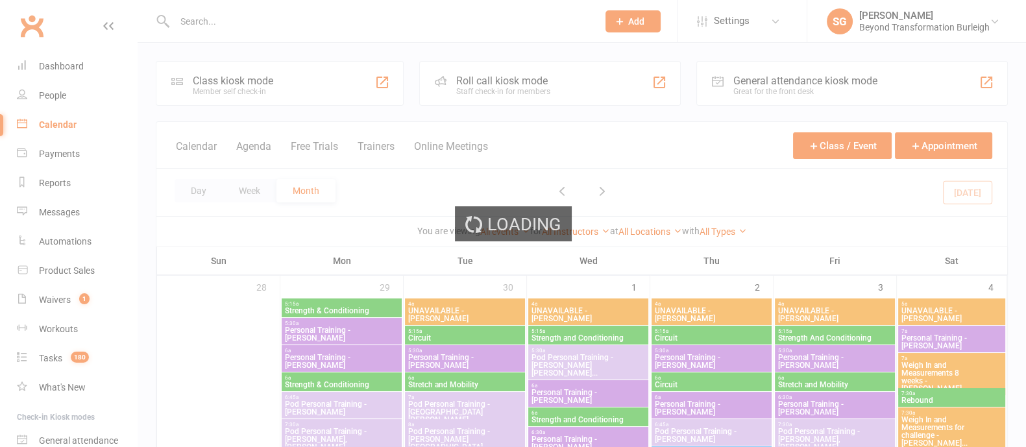
click at [259, 191] on div "Loading" at bounding box center [513, 223] width 1026 height 447
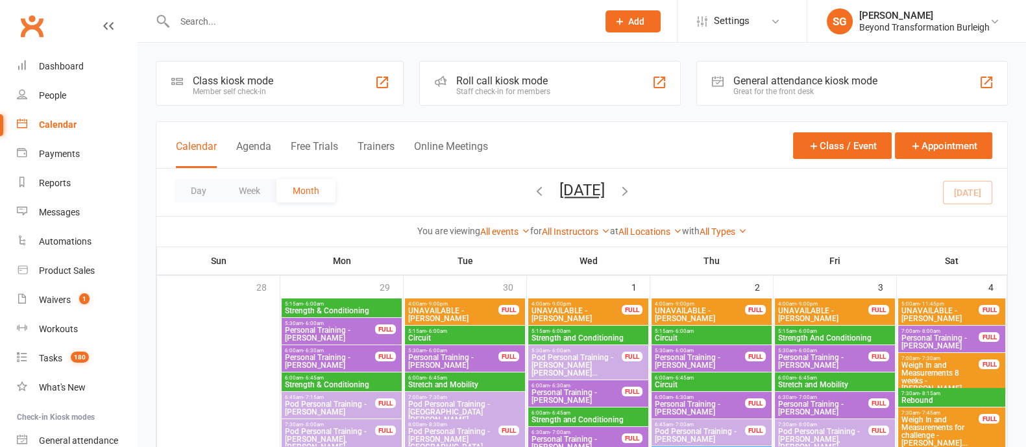
click at [259, 191] on button "Week" at bounding box center [250, 190] width 54 height 23
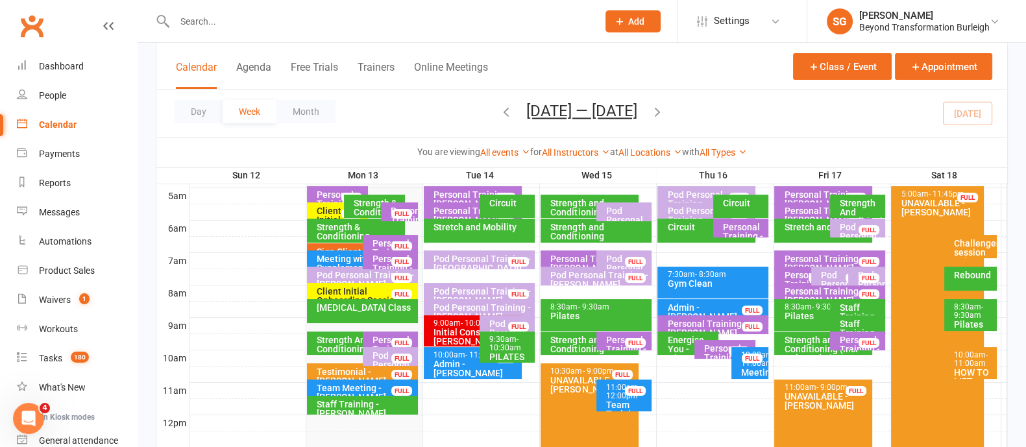
scroll to position [324, 0]
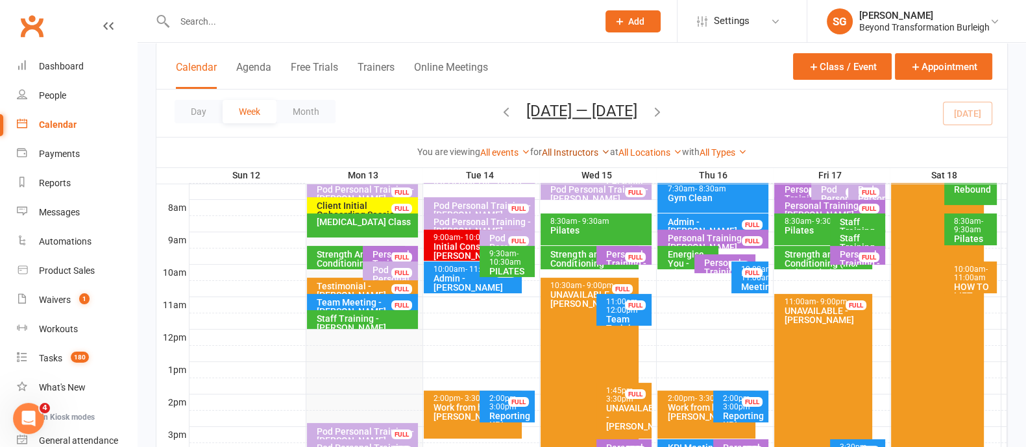
click at [551, 151] on link "All Instructors" at bounding box center [576, 152] width 68 height 10
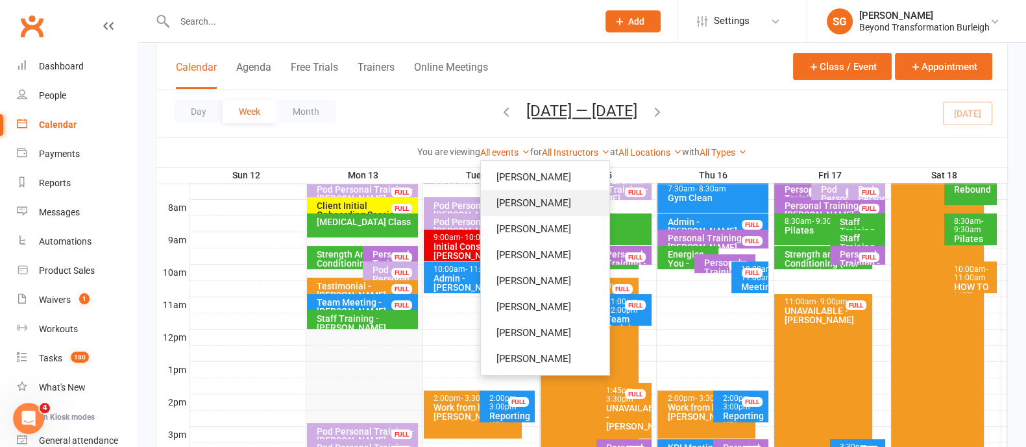
drag, startPoint x: 548, startPoint y: 202, endPoint x: 555, endPoint y: 216, distance: 15.1
click at [548, 202] on link "[PERSON_NAME]" at bounding box center [545, 203] width 128 height 26
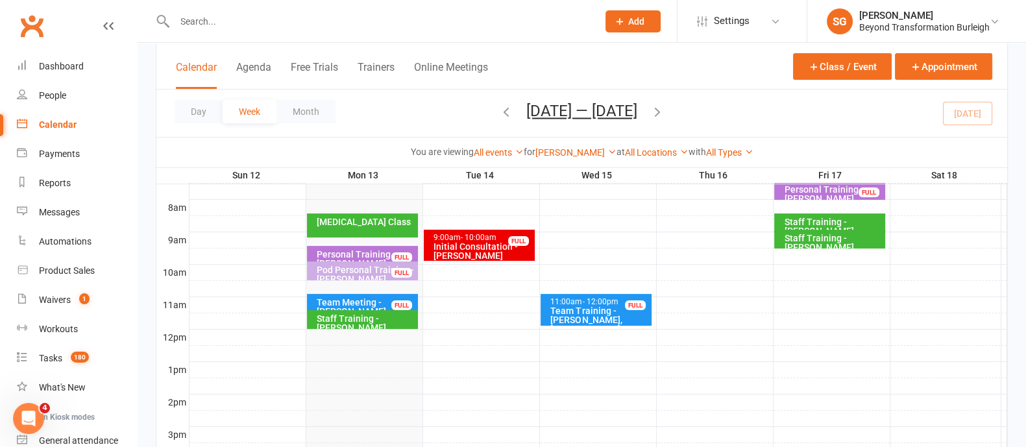
click at [410, 13] on input "text" at bounding box center [380, 21] width 418 height 18
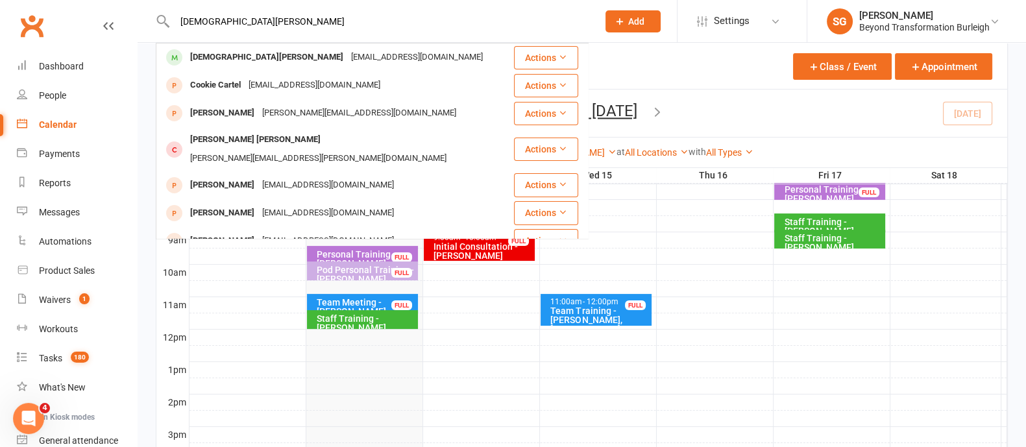
type input "[DEMOGRAPHIC_DATA][PERSON_NAME]"
click at [347, 63] on div "[EMAIL_ADDRESS][DOMAIN_NAME]" at bounding box center [417, 57] width 140 height 19
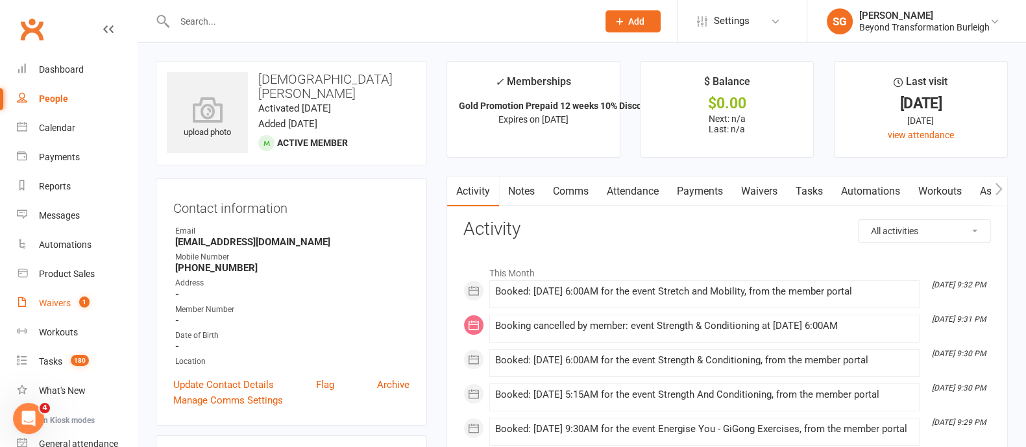
click at [62, 302] on div "Waivers" at bounding box center [55, 303] width 32 height 10
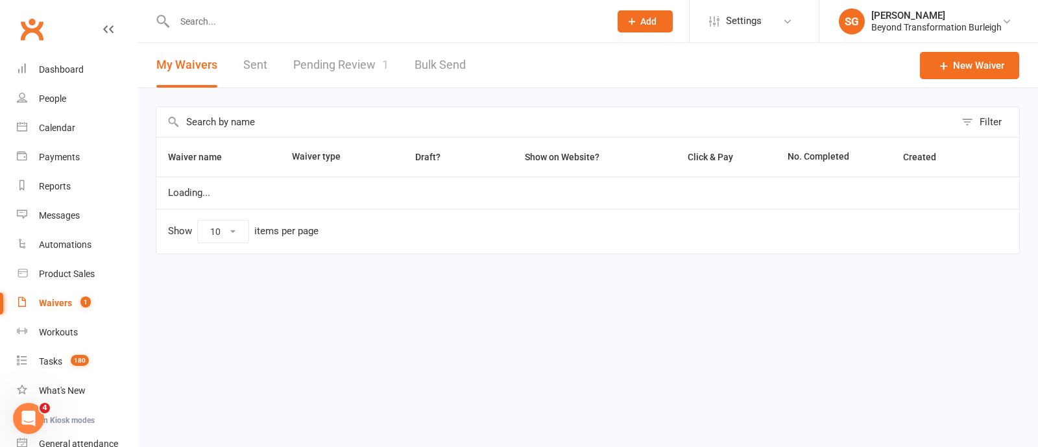
select select "100"
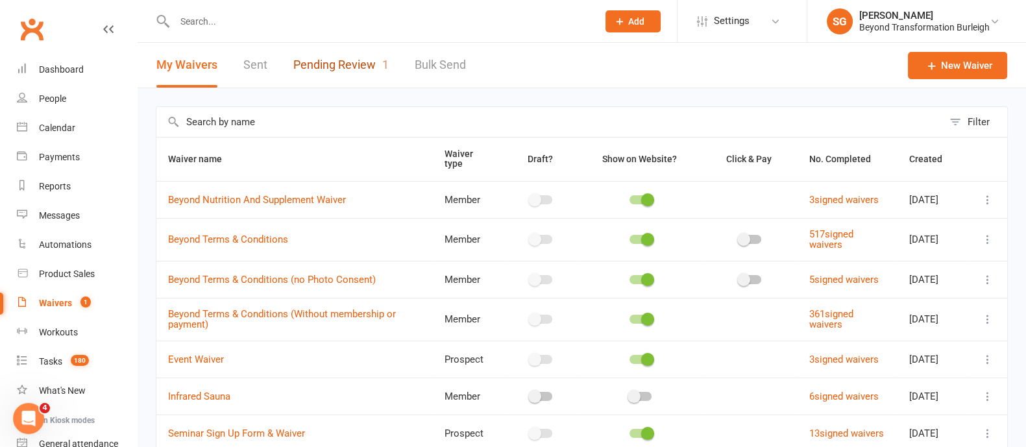
drag, startPoint x: 329, startPoint y: 62, endPoint x: 482, endPoint y: 138, distance: 170.4
click at [329, 62] on link "Pending Review 1" at bounding box center [340, 65] width 95 height 45
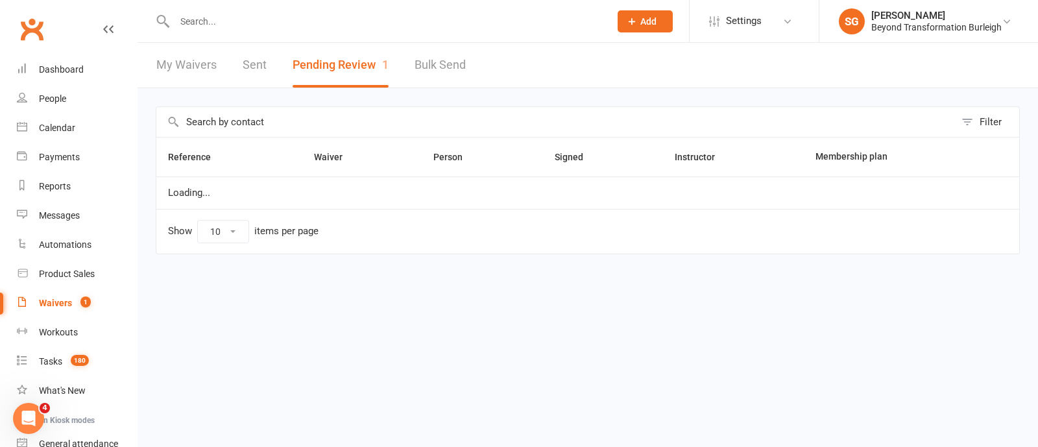
select select "50"
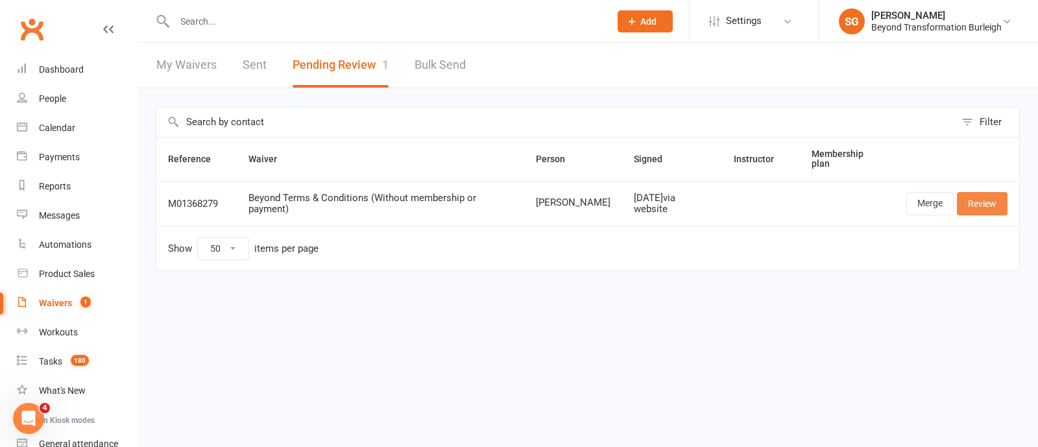
click at [988, 195] on link "Review" at bounding box center [982, 203] width 51 height 23
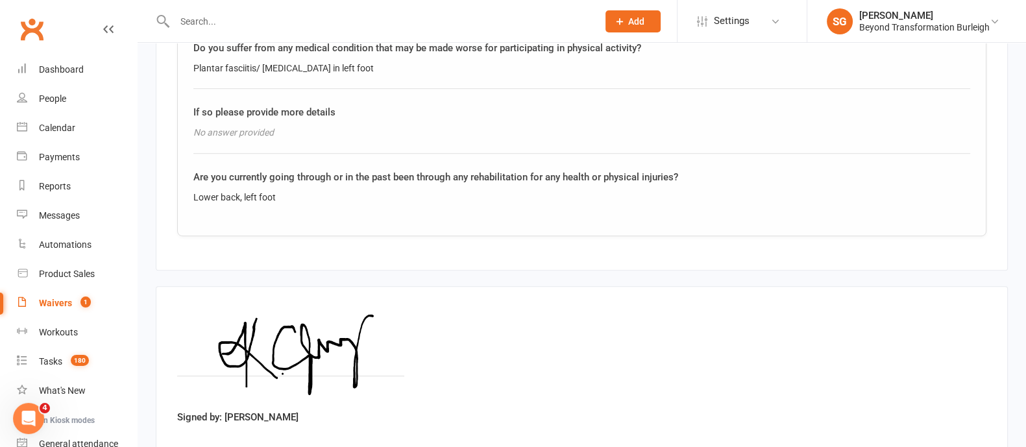
scroll to position [1025, 0]
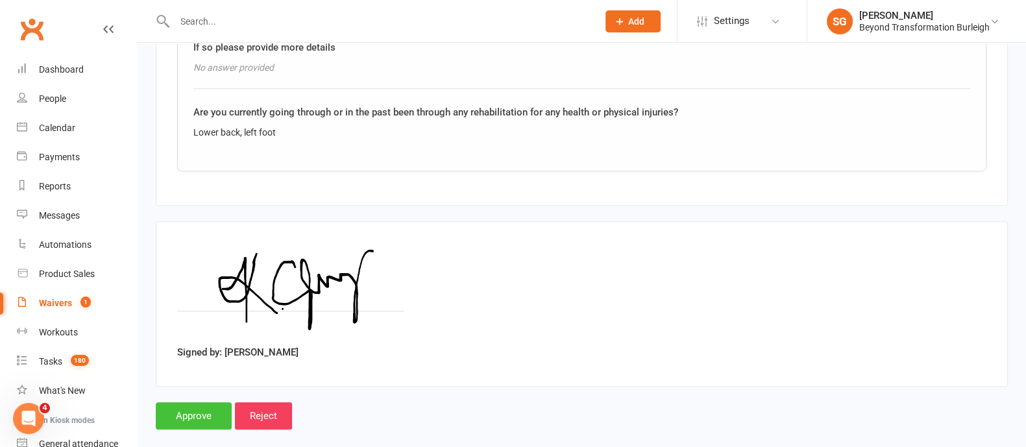
click at [204, 402] on input "Approve" at bounding box center [194, 415] width 76 height 27
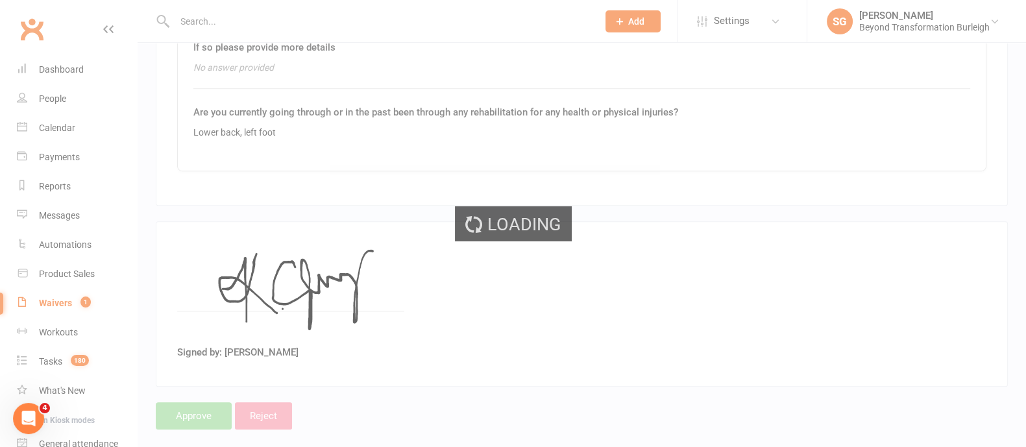
select select "50"
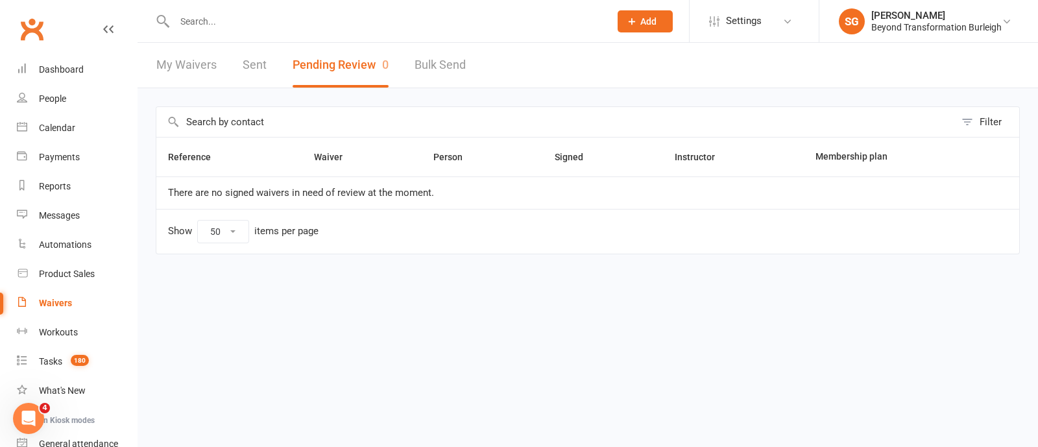
click at [209, 24] on input "text" at bounding box center [386, 21] width 430 height 18
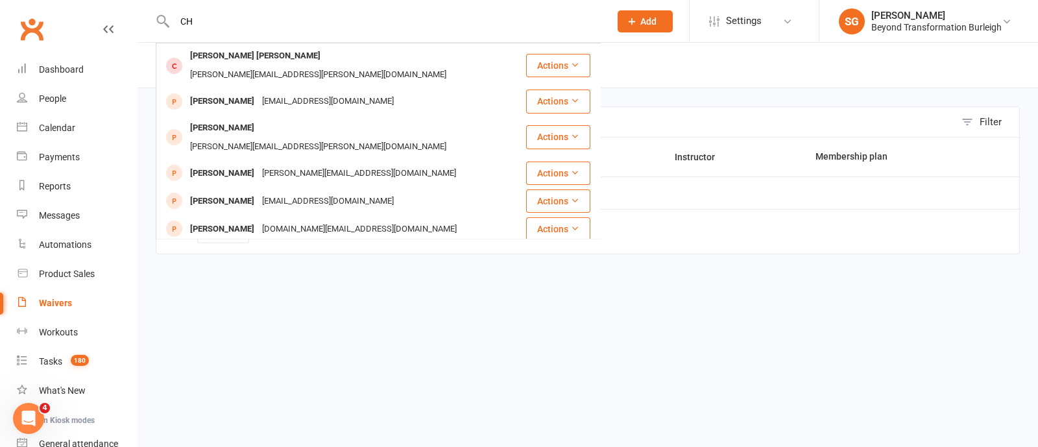
type input "C"
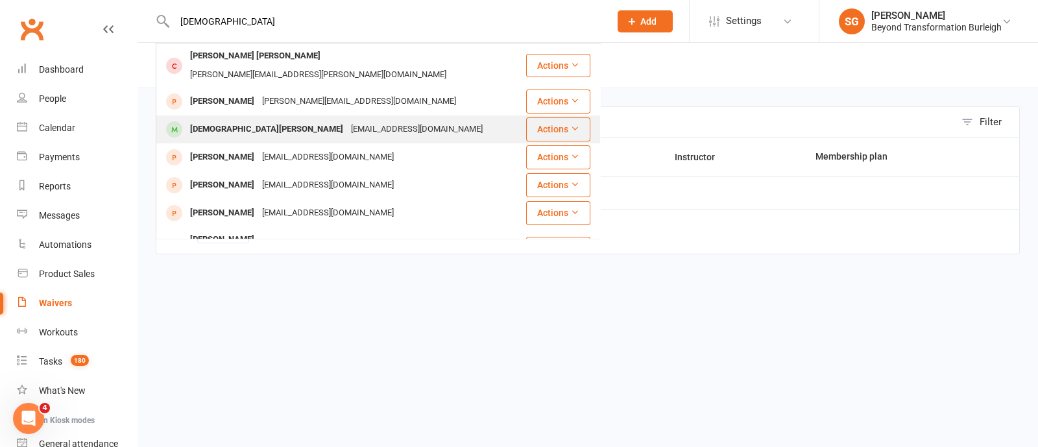
type input "[DEMOGRAPHIC_DATA]"
click at [347, 120] on div "[EMAIL_ADDRESS][DOMAIN_NAME]" at bounding box center [417, 129] width 140 height 19
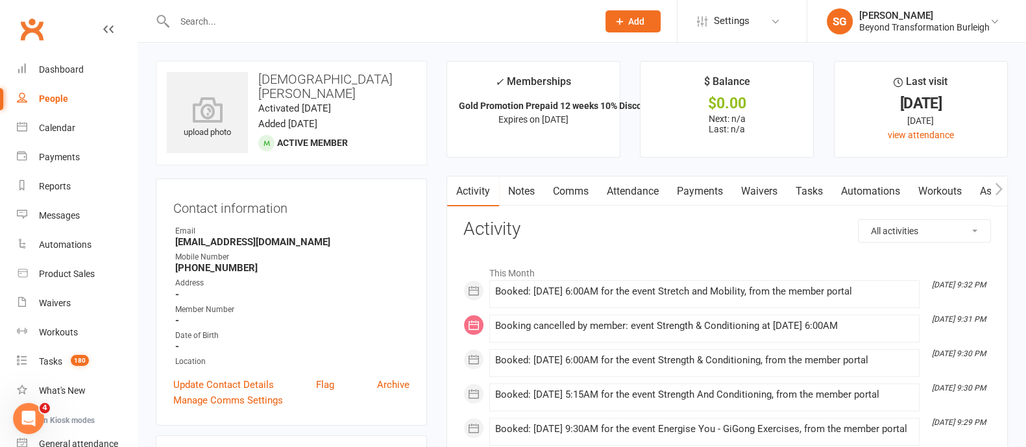
click at [713, 186] on link "Payments" at bounding box center [700, 192] width 64 height 30
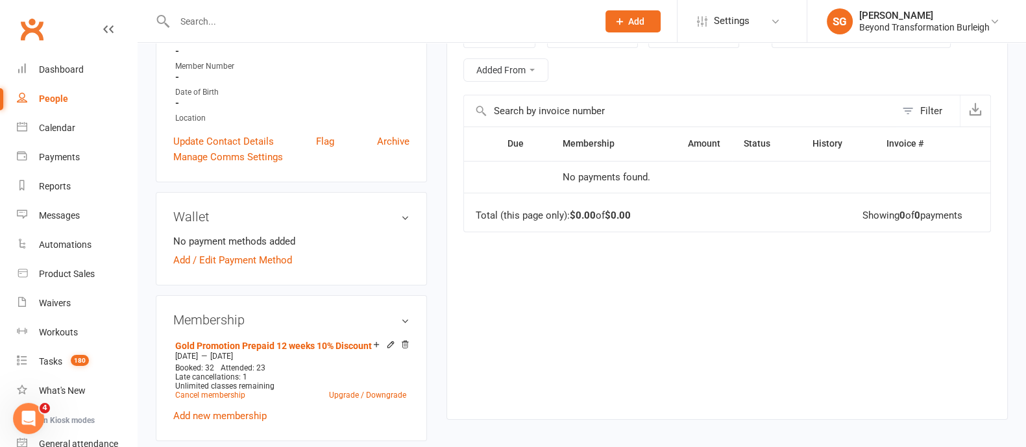
scroll to position [80, 0]
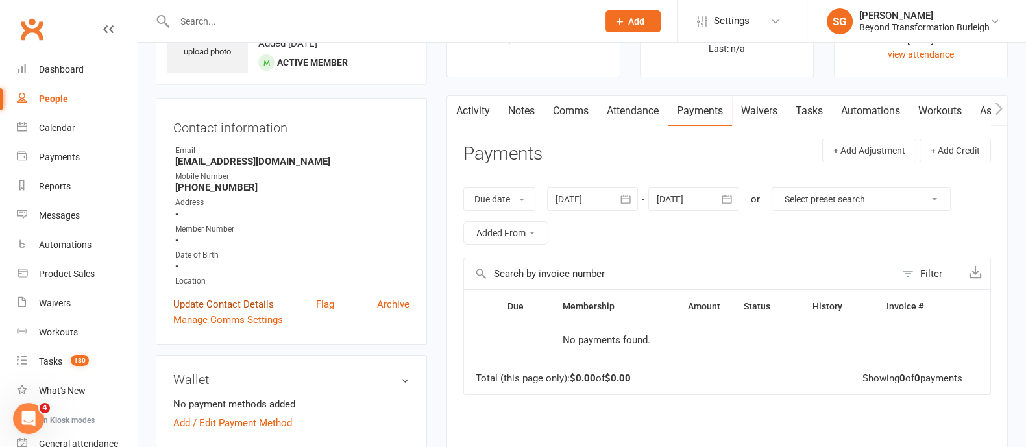
click at [235, 297] on link "Update Contact Details" at bounding box center [223, 305] width 101 height 16
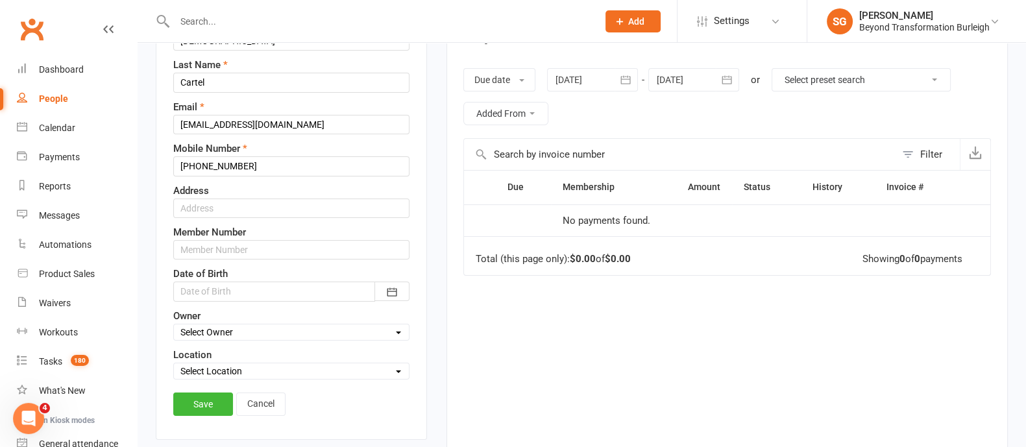
scroll to position [223, 0]
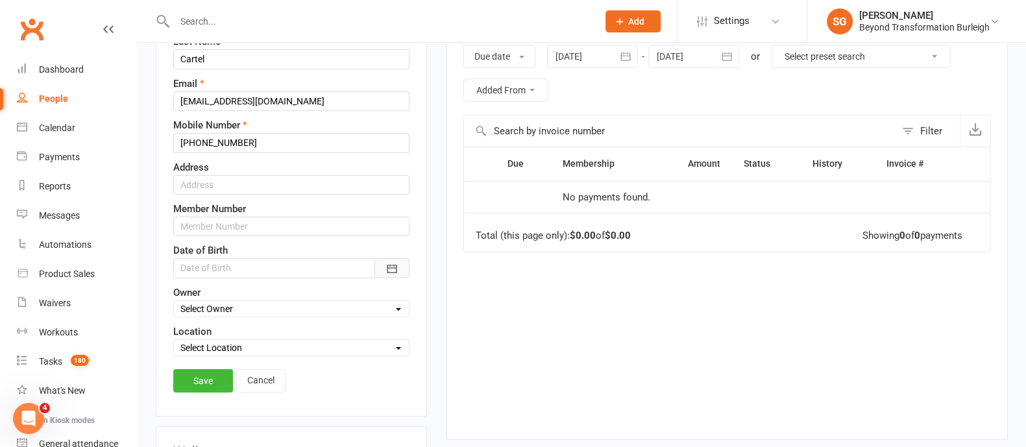
click at [393, 270] on icon "button" at bounding box center [391, 268] width 13 height 13
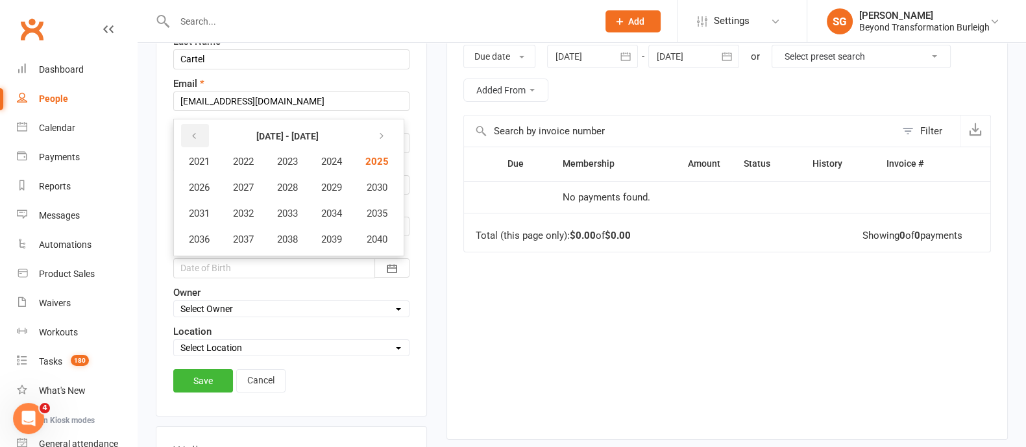
click at [199, 129] on button "button" at bounding box center [195, 135] width 28 height 23
click at [382, 134] on icon "button" at bounding box center [378, 136] width 9 height 10
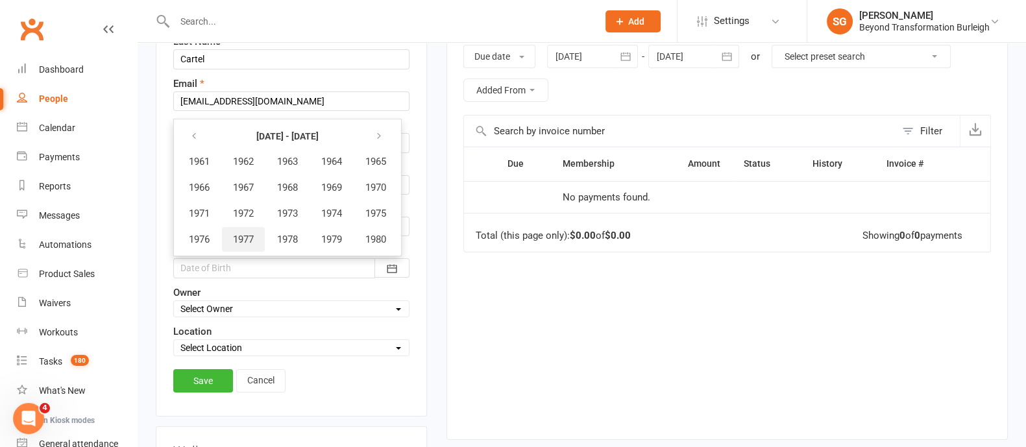
click at [253, 234] on span "1977" at bounding box center [243, 240] width 21 height 12
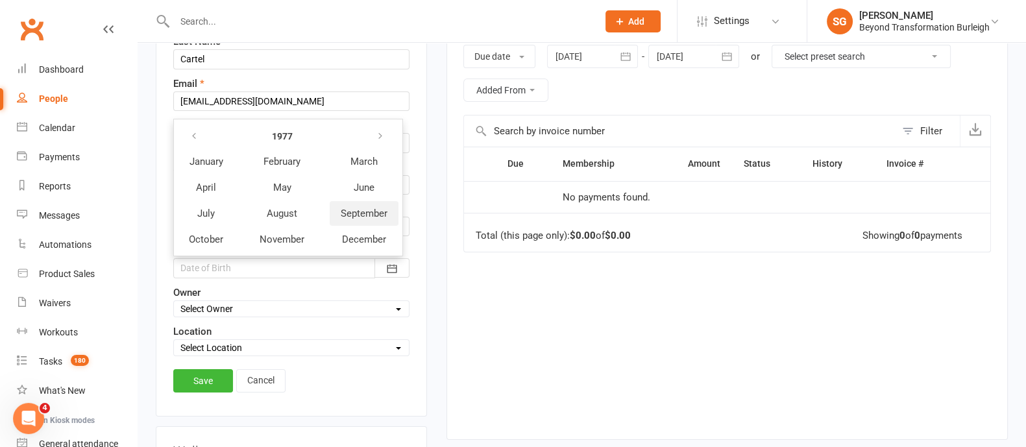
click at [358, 212] on span "September" at bounding box center [364, 214] width 47 height 12
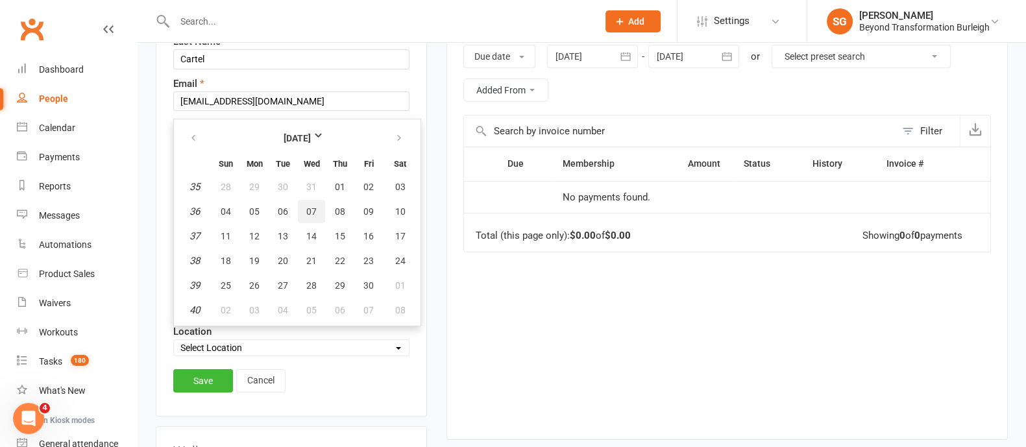
click at [313, 206] on span "07" at bounding box center [311, 211] width 10 height 10
type input "[DATE]"
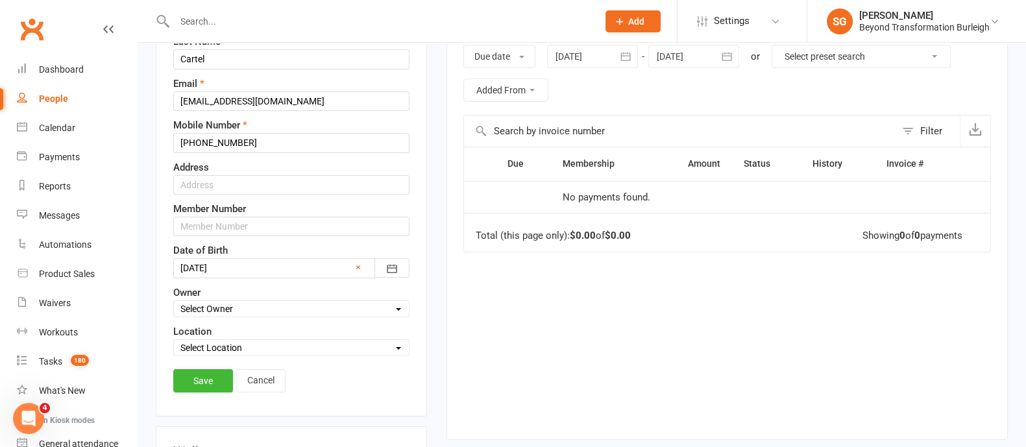
click at [279, 308] on select "Select Owner [PERSON_NAME] [PERSON_NAME] Accounts Beyond [PERSON_NAME] [PERSON_…" at bounding box center [291, 309] width 235 height 14
select select "3"
click at [174, 302] on select "Select Owner [PERSON_NAME] [PERSON_NAME] Accounts Beyond [PERSON_NAME] [PERSON_…" at bounding box center [291, 309] width 235 height 14
click at [259, 346] on select "Select Location [STREET_ADDRESS] Online [GEOGRAPHIC_DATA]" at bounding box center [291, 348] width 235 height 14
select select "0"
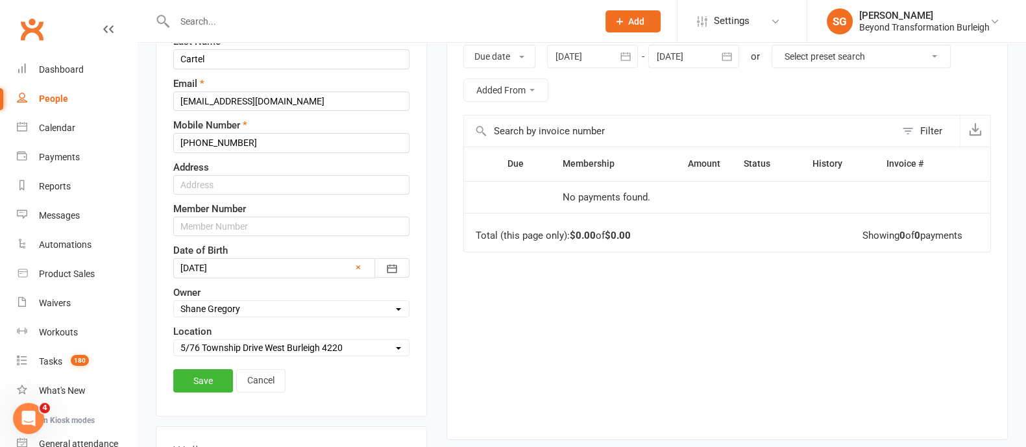
click at [174, 341] on select "Select Location [STREET_ADDRESS] Online [GEOGRAPHIC_DATA]" at bounding box center [291, 348] width 235 height 14
click at [201, 384] on link "Save" at bounding box center [203, 380] width 60 height 23
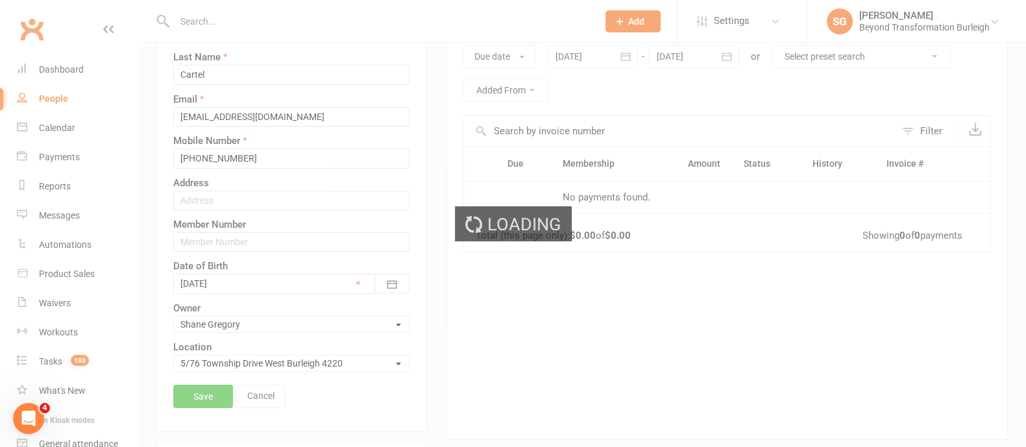
scroll to position [226, 0]
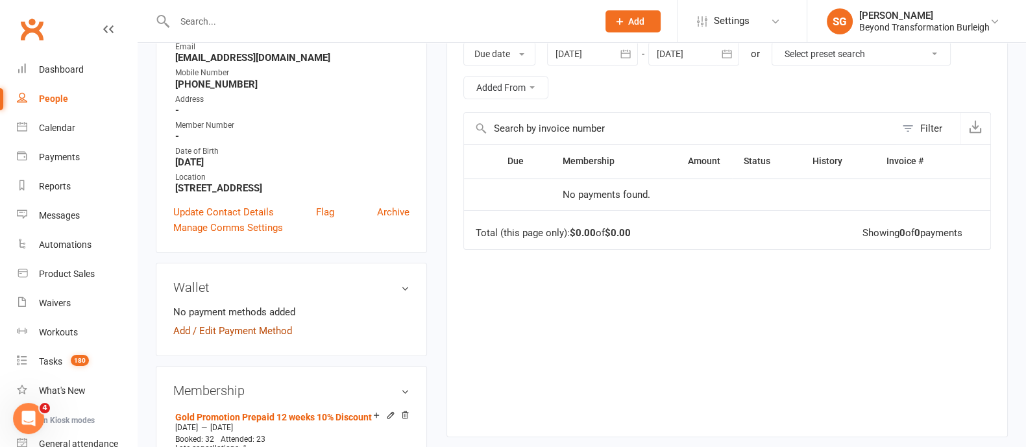
click at [285, 323] on link "Add / Edit Payment Method" at bounding box center [232, 331] width 119 height 16
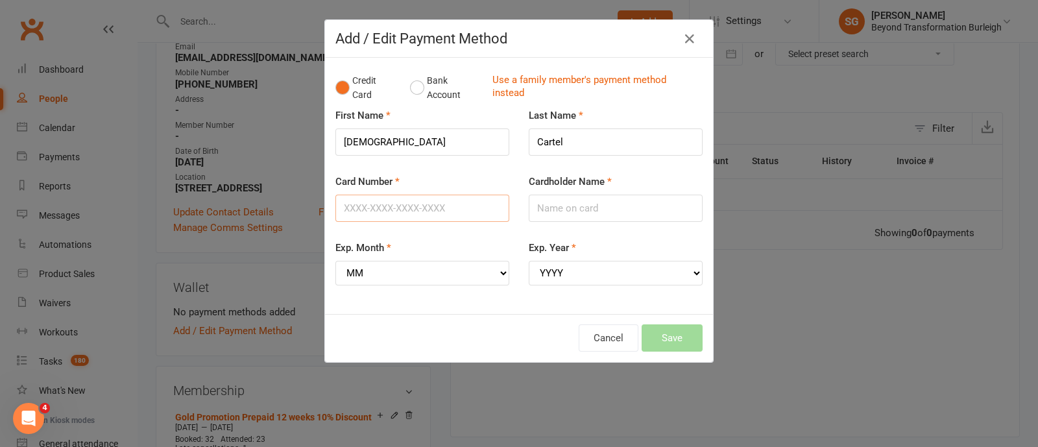
click at [384, 215] on input "Card Number" at bounding box center [423, 208] width 174 height 27
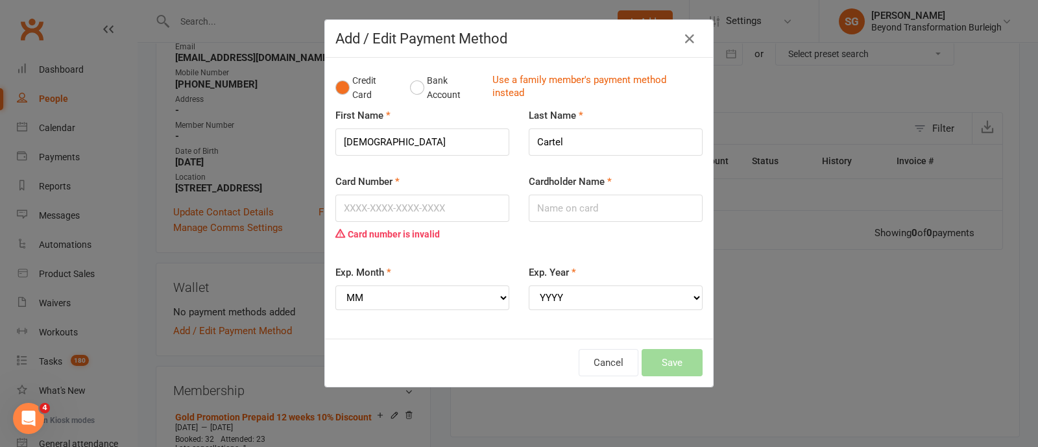
click at [412, 235] on div "Card Number Card number is invalid" at bounding box center [422, 219] width 193 height 91
click at [419, 206] on input "Card Number" at bounding box center [423, 208] width 174 height 27
click at [387, 208] on input "Card Number" at bounding box center [423, 208] width 174 height 27
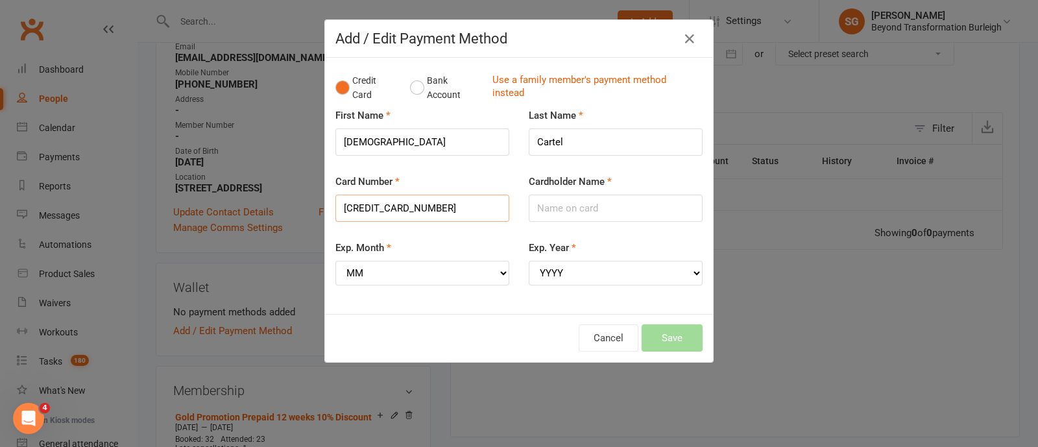
type input "[CREDIT_CARD_NUMBER]"
click at [404, 256] on div "Exp. Month MM 01 02 03 04 05 06 07 08 09 10 11 12" at bounding box center [423, 262] width 174 height 45
click at [636, 202] on input "Cardholder Name" at bounding box center [616, 208] width 174 height 27
type input "[DEMOGRAPHIC_DATA][PERSON_NAME]"
click at [422, 268] on select "MM 01 02 03 04 05 06 07 08 09 10 11 12" at bounding box center [423, 273] width 174 height 25
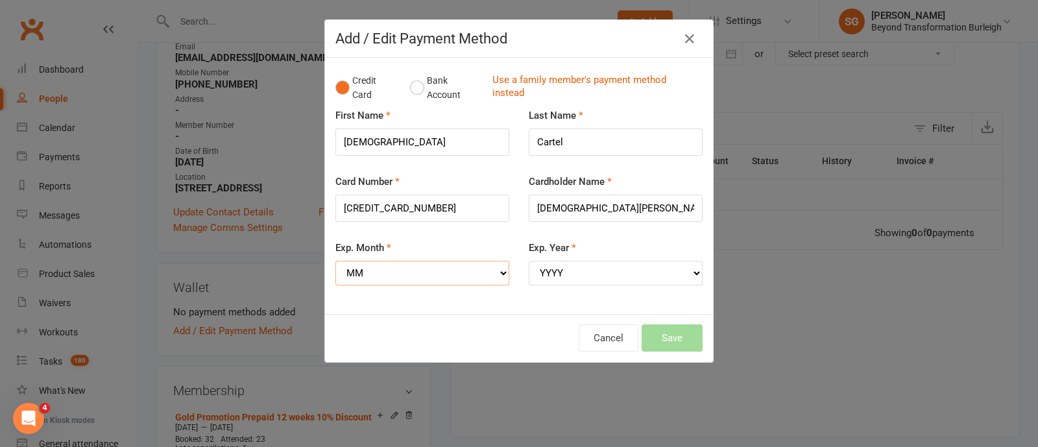
select select "03"
click at [336, 261] on select "MM 01 02 03 04 05 06 07 08 09 10 11 12" at bounding box center [423, 273] width 174 height 25
click at [578, 271] on select "YYYY 2025 2026 2027 2028 2029 2030 2031 2032 2033 2034" at bounding box center [616, 273] width 174 height 25
select select "2027"
click at [529, 261] on select "YYYY 2025 2026 2027 2028 2029 2030 2031 2032 2033 2034" at bounding box center [616, 273] width 174 height 25
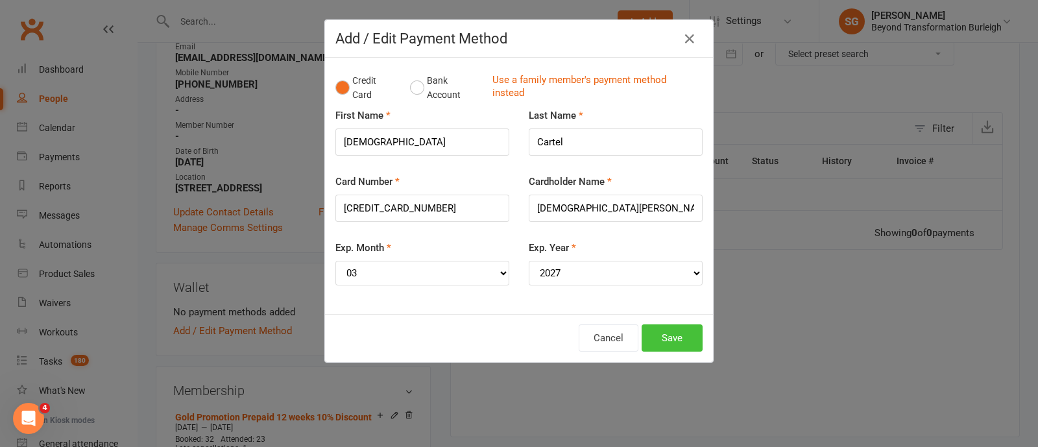
click at [659, 333] on button "Save" at bounding box center [672, 337] width 61 height 27
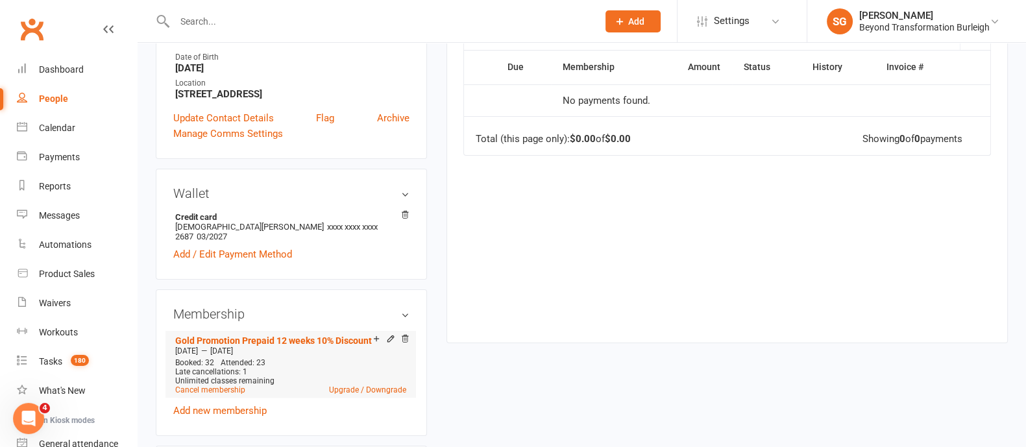
scroll to position [388, 0]
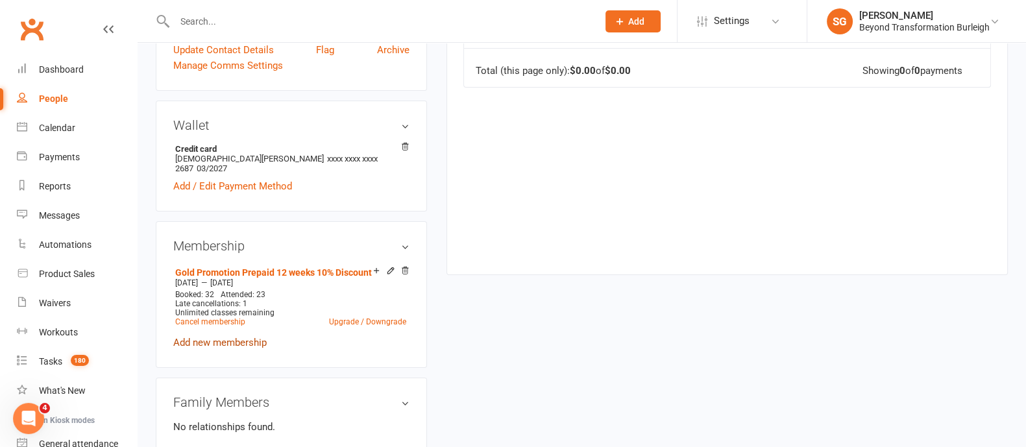
click at [247, 337] on link "Add new membership" at bounding box center [219, 343] width 93 height 12
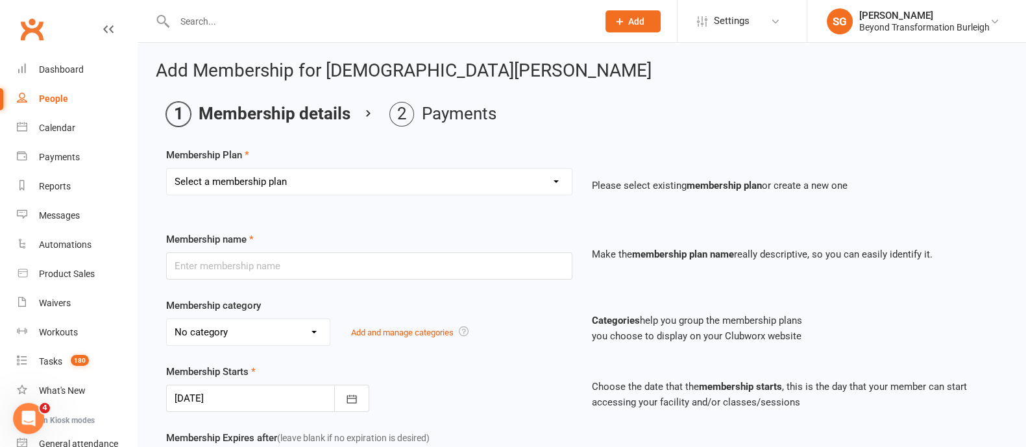
click at [267, 178] on select "Select a membership plan Create new Membership Plan 14 Day Shred (INTRO OFFER) …" at bounding box center [369, 182] width 405 height 26
select select "28"
click at [167, 169] on select "Select a membership plan Create new Membership Plan 14 Day Shred (INTRO OFFER) …" at bounding box center [369, 182] width 405 height 26
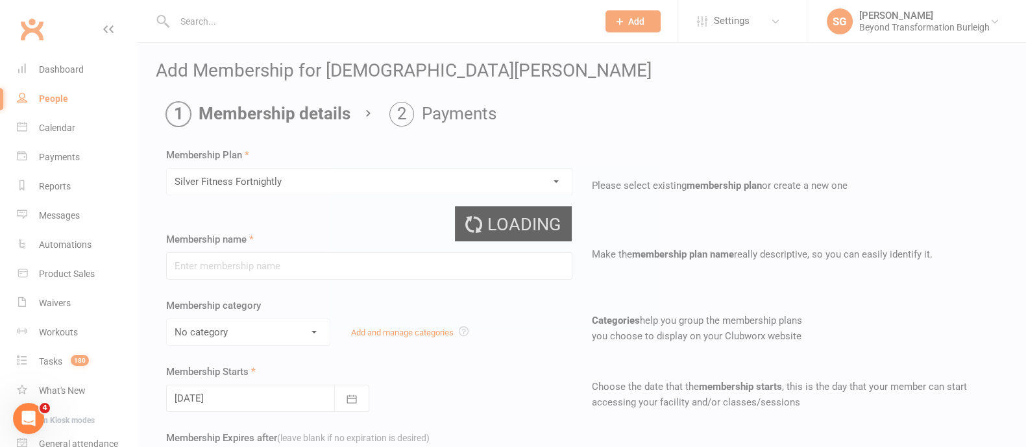
type input "Silver Fitness Fortnightly"
select select "5"
type input "0"
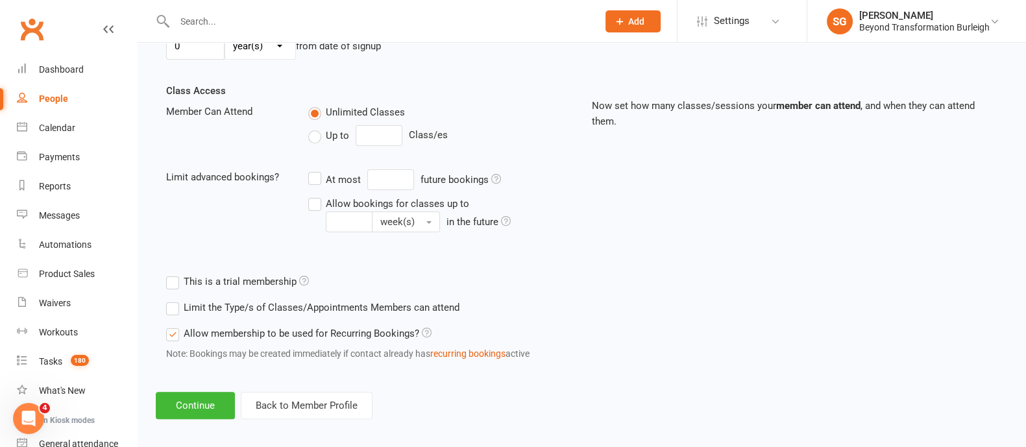
scroll to position [425, 0]
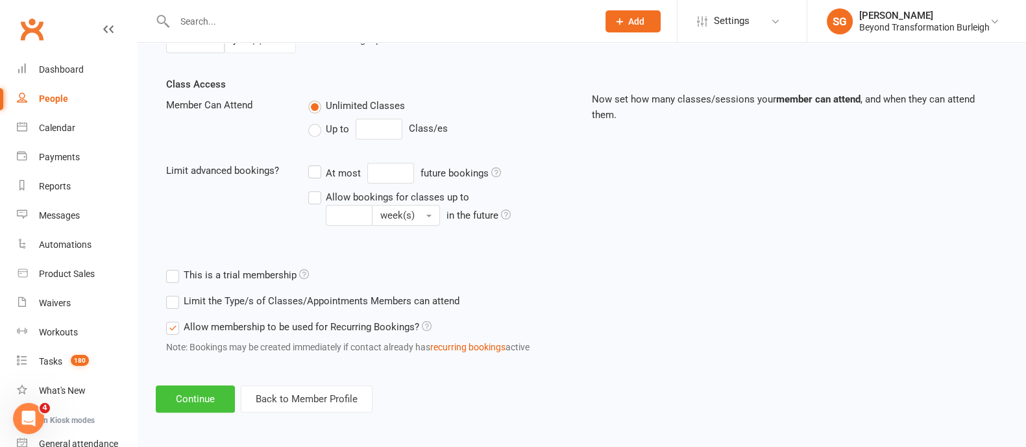
click at [212, 391] on button "Continue" at bounding box center [195, 398] width 79 height 27
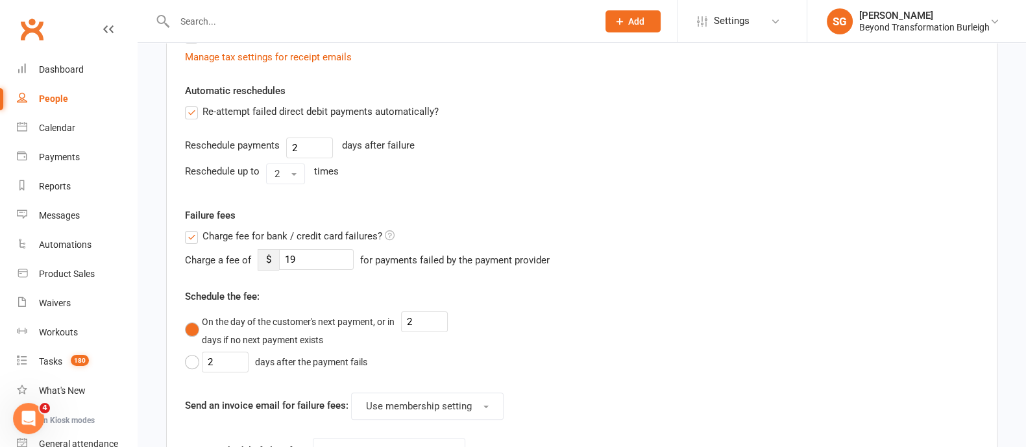
scroll to position [0, 0]
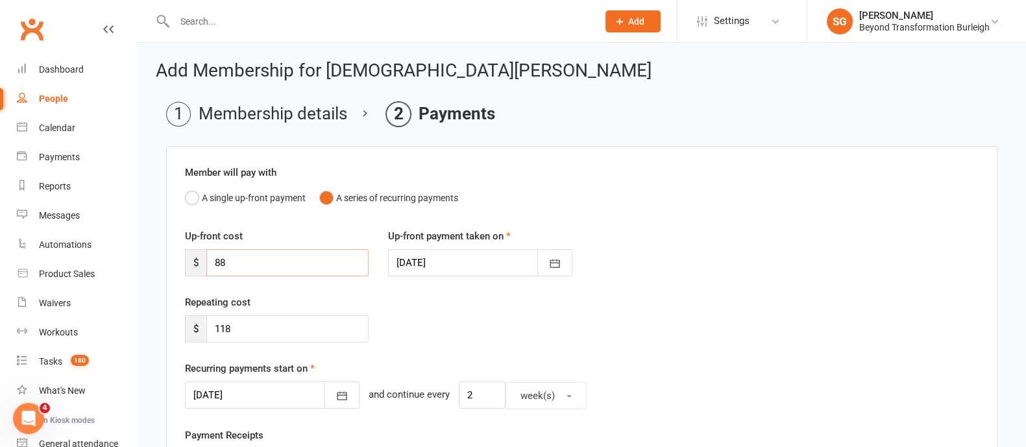
click at [280, 267] on input "88" at bounding box center [287, 262] width 162 height 27
type input "8"
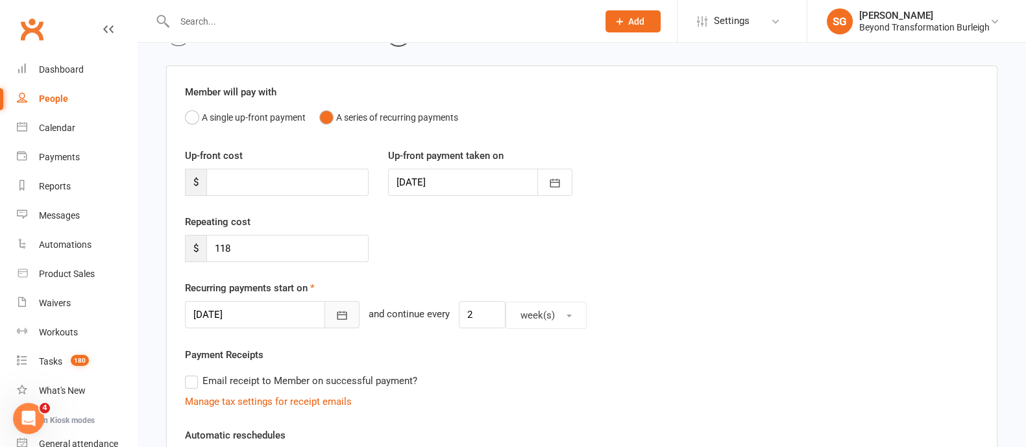
click at [337, 304] on button "button" at bounding box center [341, 314] width 35 height 27
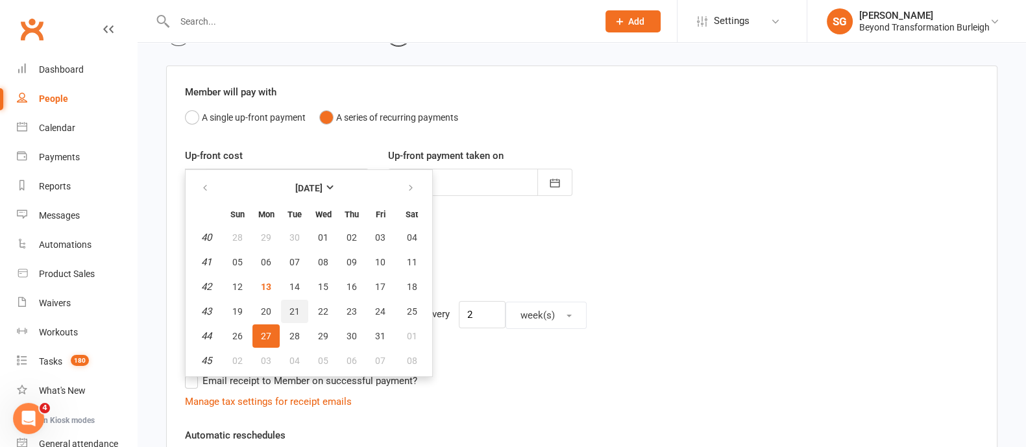
drag, startPoint x: 293, startPoint y: 305, endPoint x: 737, endPoint y: 214, distance: 452.5
click at [300, 303] on button "21" at bounding box center [294, 311] width 27 height 23
type input "[DATE]"
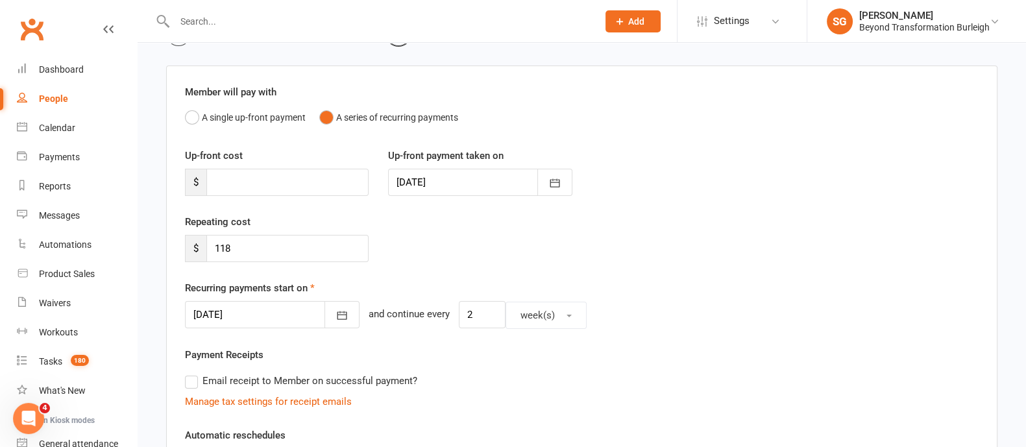
click at [770, 207] on div "Up-front cost $ Up-front payment taken on [DATE] [DATE] Sun Mon Tue Wed Thu Fri…" at bounding box center [581, 181] width 813 height 66
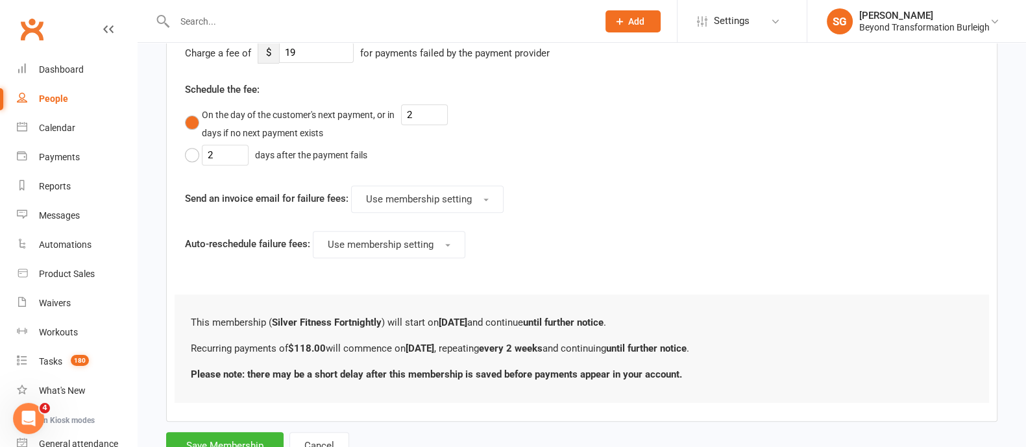
scroll to position [681, 0]
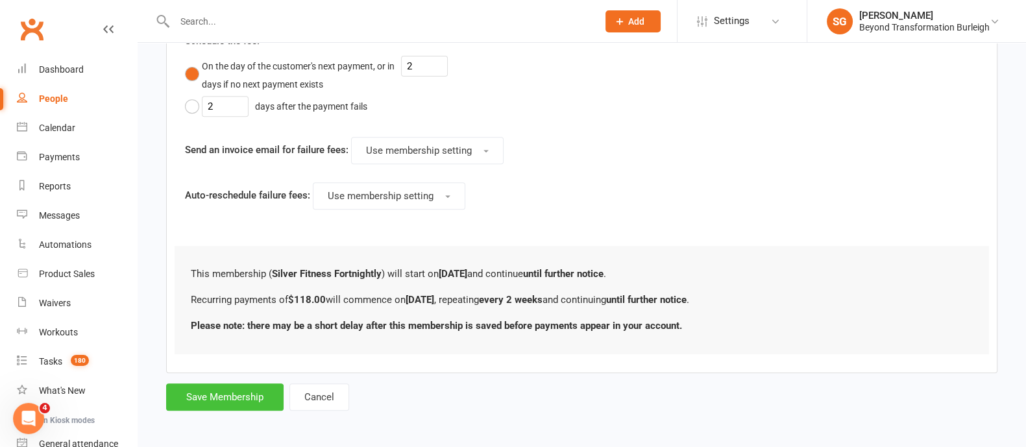
click at [242, 387] on button "Save Membership" at bounding box center [224, 397] width 117 height 27
type input "0"
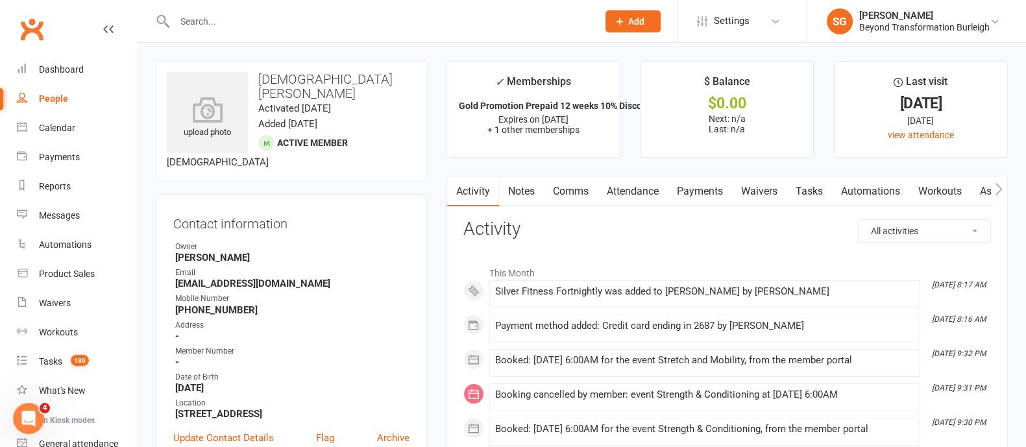
click at [643, 182] on link "Attendance" at bounding box center [633, 192] width 70 height 30
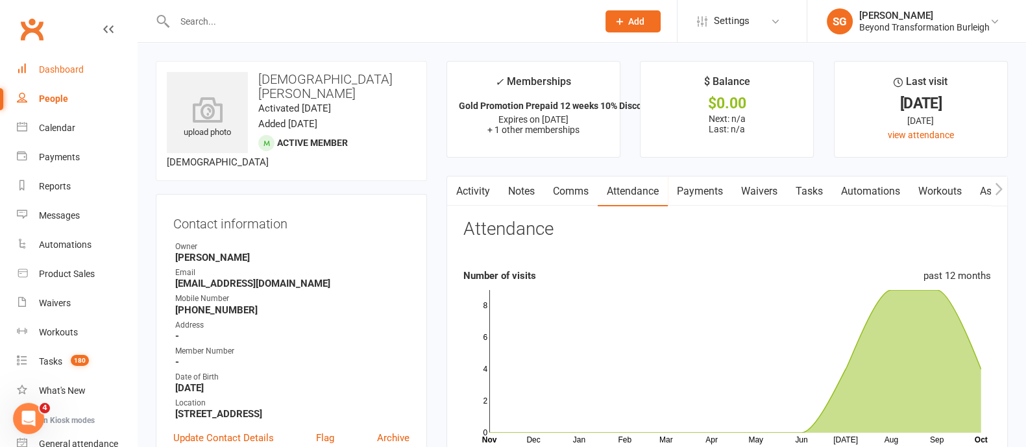
click at [75, 70] on div "Dashboard" at bounding box center [61, 69] width 45 height 10
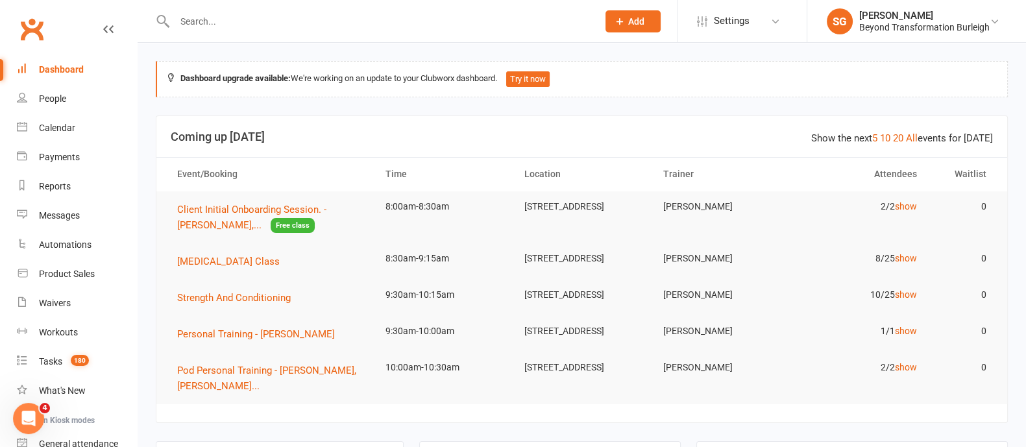
click at [215, 17] on input "text" at bounding box center [380, 21] width 418 height 18
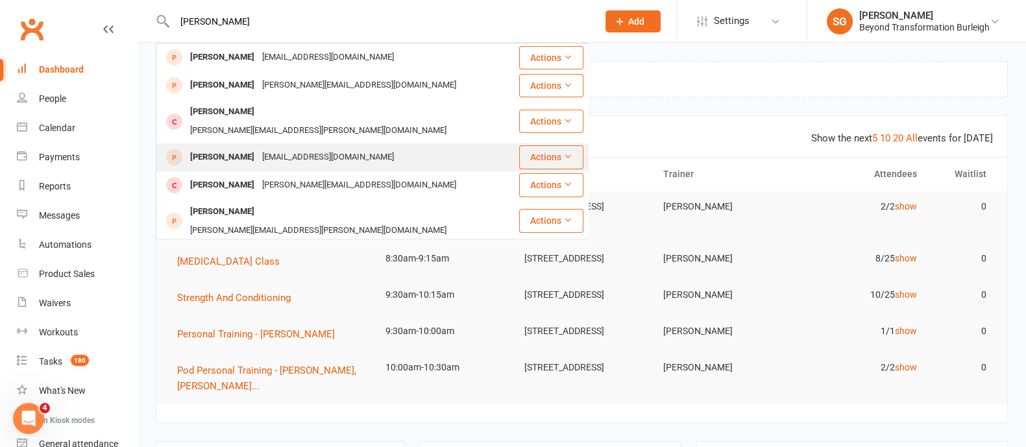
scroll to position [80, 0]
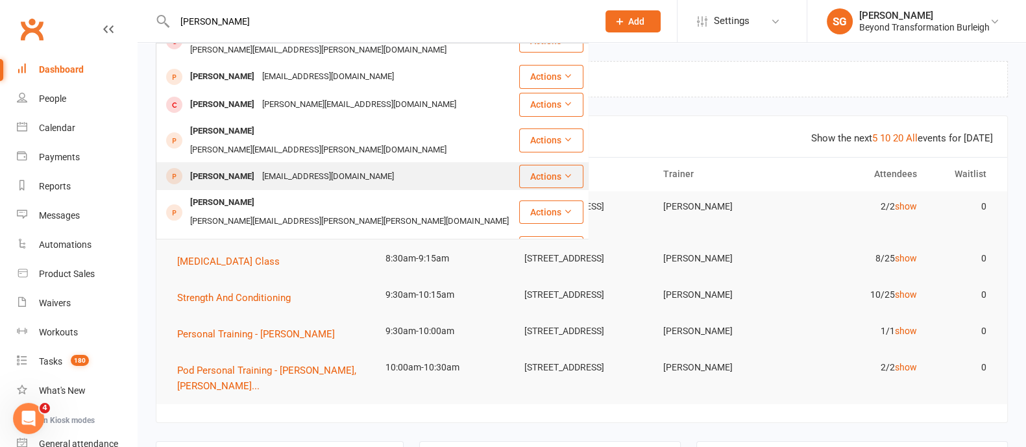
type input "[PERSON_NAME]"
click at [282, 167] on div "[EMAIL_ADDRESS][DOMAIN_NAME]" at bounding box center [328, 176] width 140 height 19
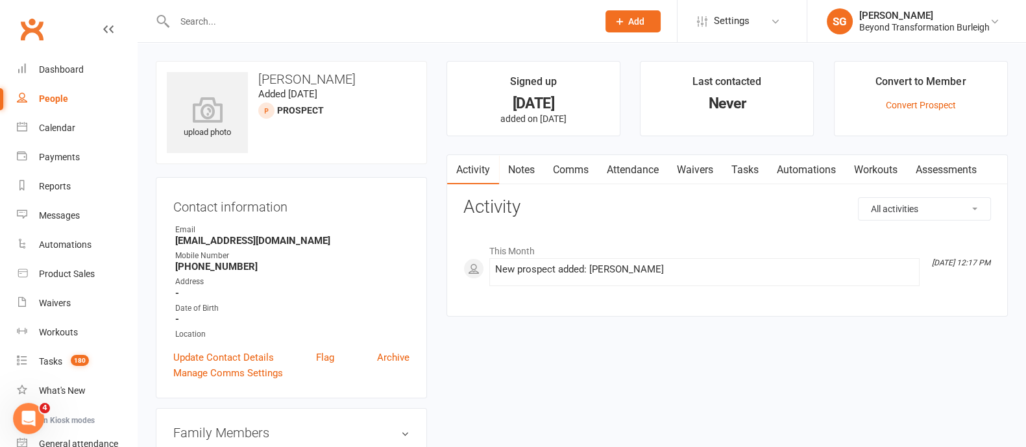
click at [250, 34] on div at bounding box center [372, 21] width 433 height 42
click at [247, 27] on input "text" at bounding box center [380, 21] width 418 height 18
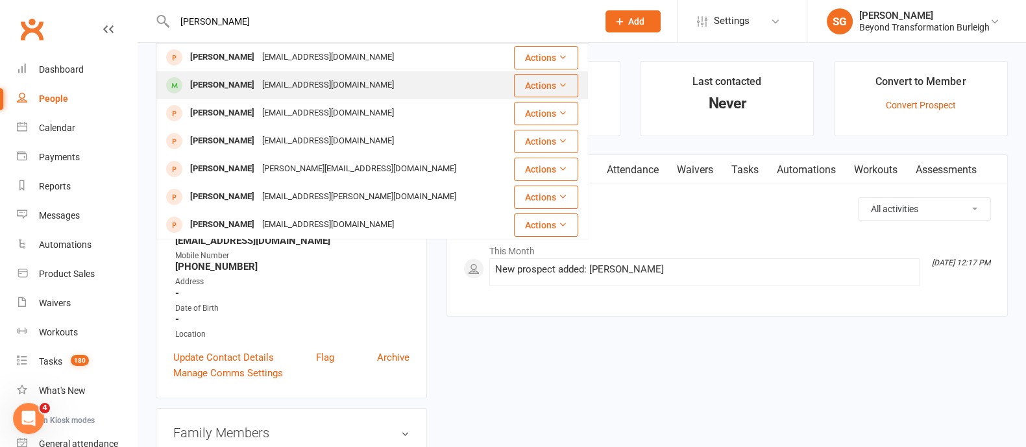
type input "[PERSON_NAME]"
click at [258, 87] on div "[EMAIL_ADDRESS][DOMAIN_NAME]" at bounding box center [328, 85] width 140 height 19
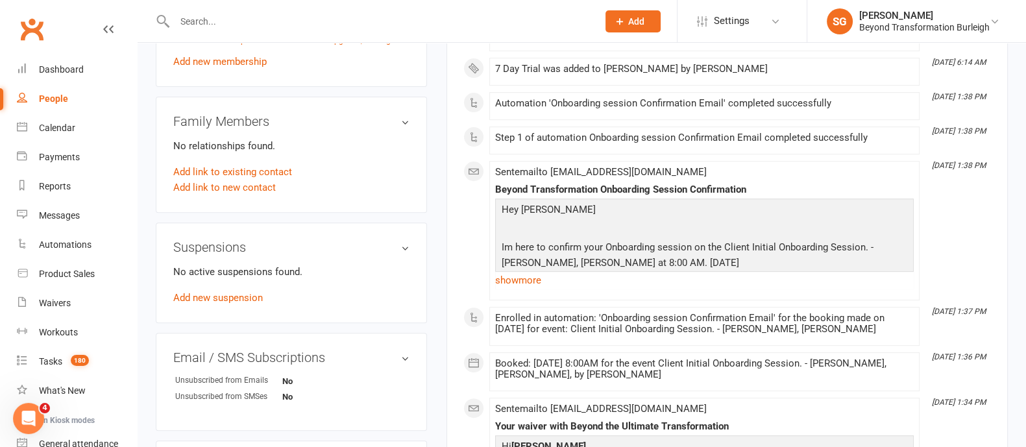
scroll to position [648, 0]
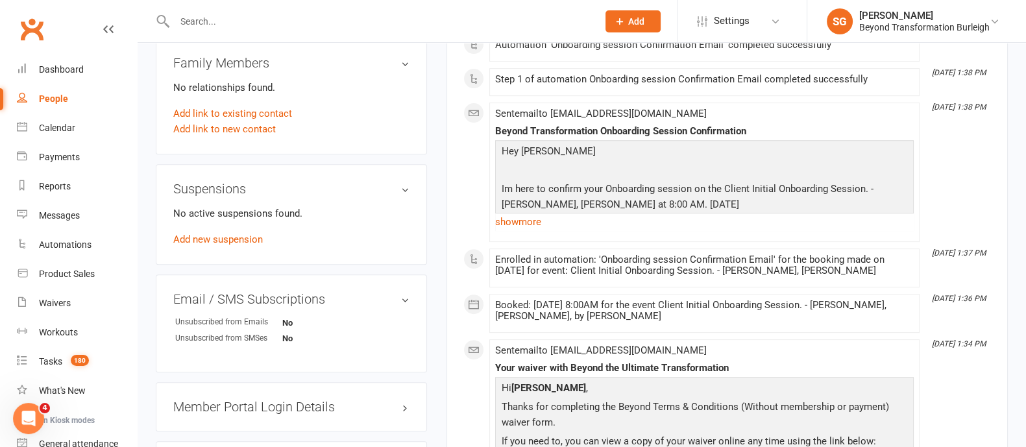
click at [282, 394] on div "Member Portal Login Details" at bounding box center [291, 406] width 271 height 49
click at [289, 407] on h3 "Member Portal Login Details" at bounding box center [291, 407] width 236 height 14
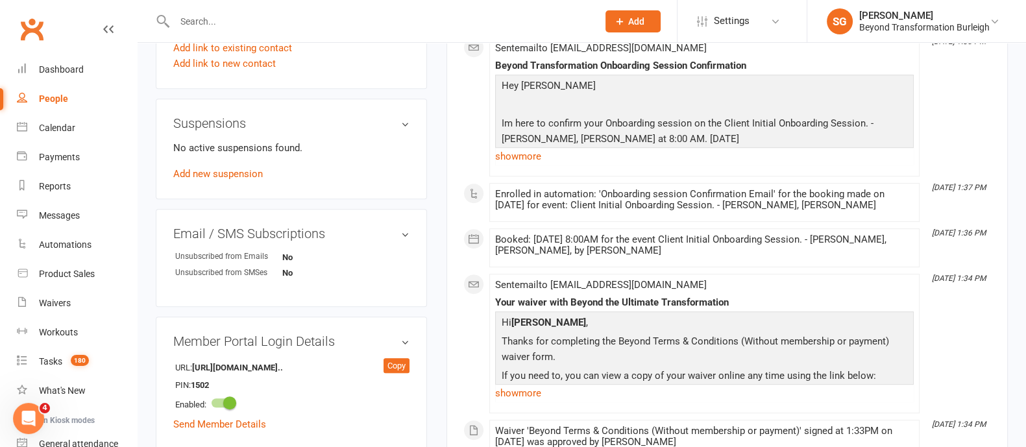
scroll to position [811, 0]
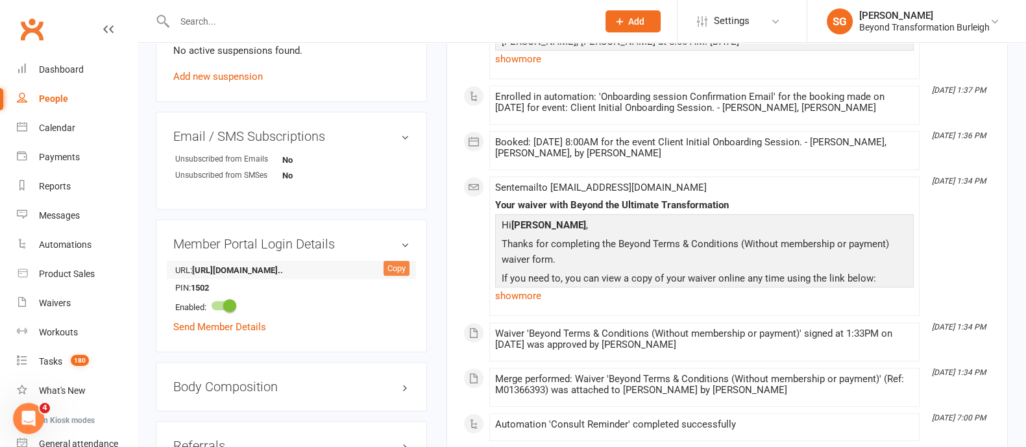
click at [387, 271] on div "Copy" at bounding box center [397, 269] width 26 height 16
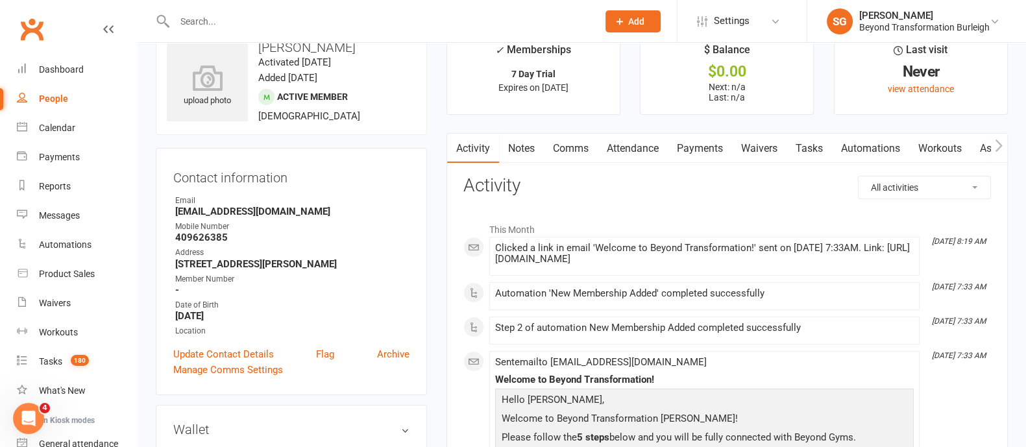
scroll to position [0, 0]
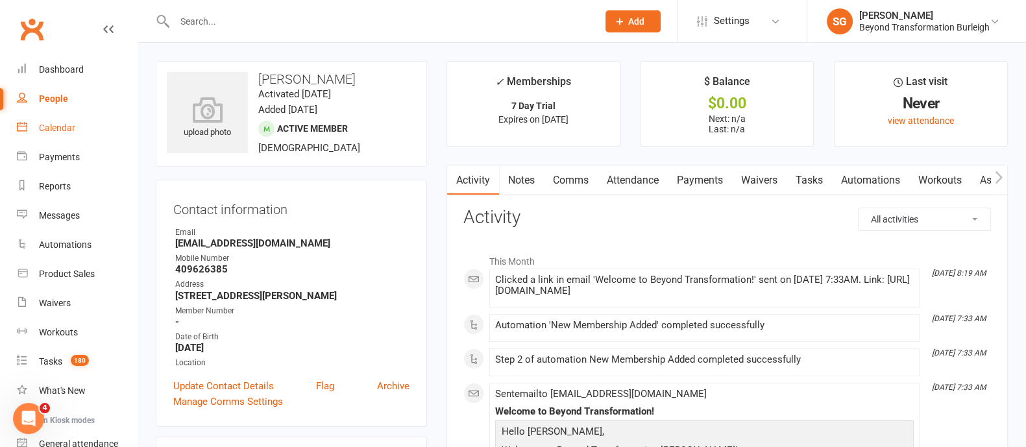
click at [64, 130] on div "Calendar" at bounding box center [57, 128] width 36 height 10
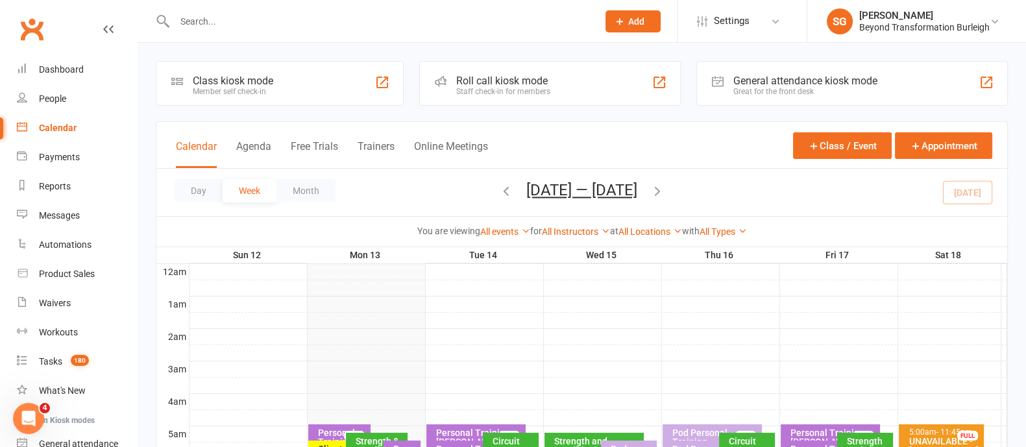
click at [499, 190] on icon "button" at bounding box center [506, 191] width 14 height 14
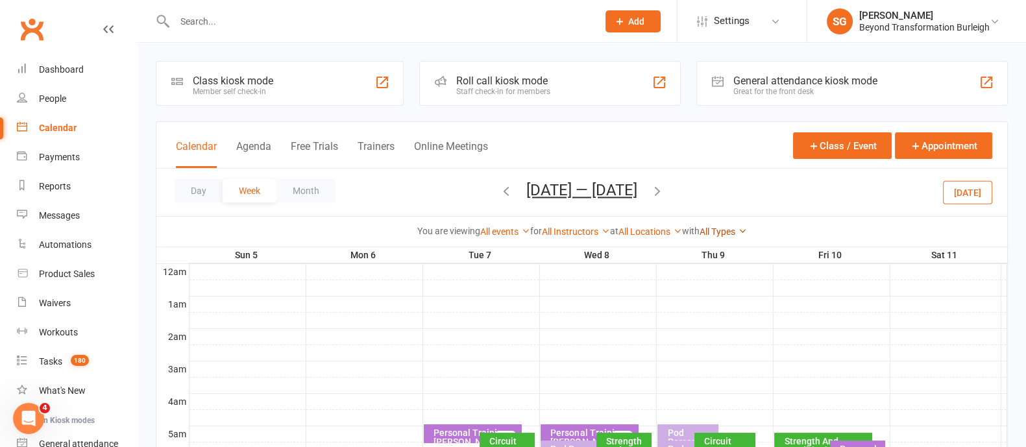
click at [728, 229] on link "All Types" at bounding box center [723, 231] width 47 height 10
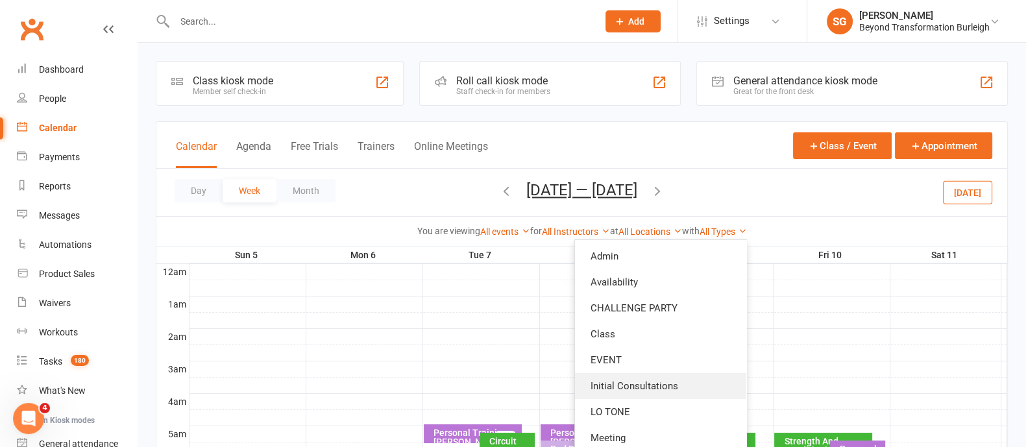
scroll to position [162, 0]
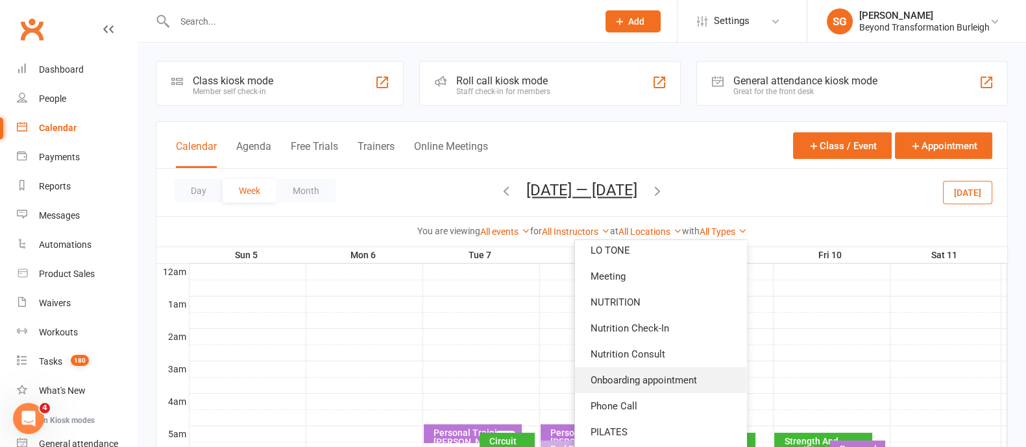
click at [679, 374] on link "Onboarding appointment" at bounding box center [660, 380] width 171 height 26
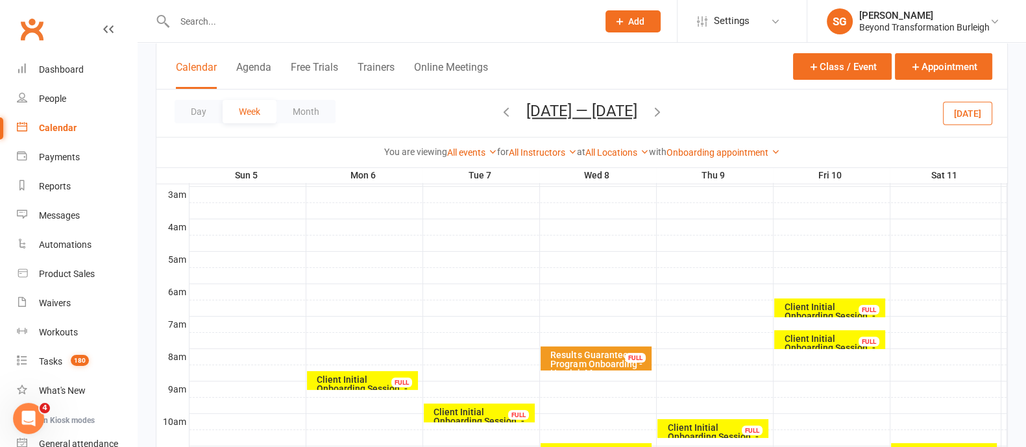
scroll to position [243, 0]
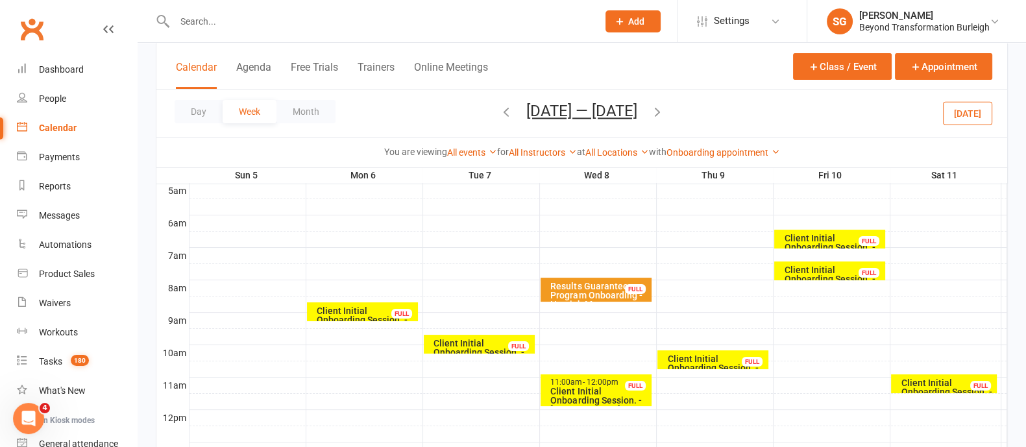
click at [373, 310] on div "Client Initial Onboarding Session. - [PERSON_NAME]..." at bounding box center [365, 319] width 99 height 27
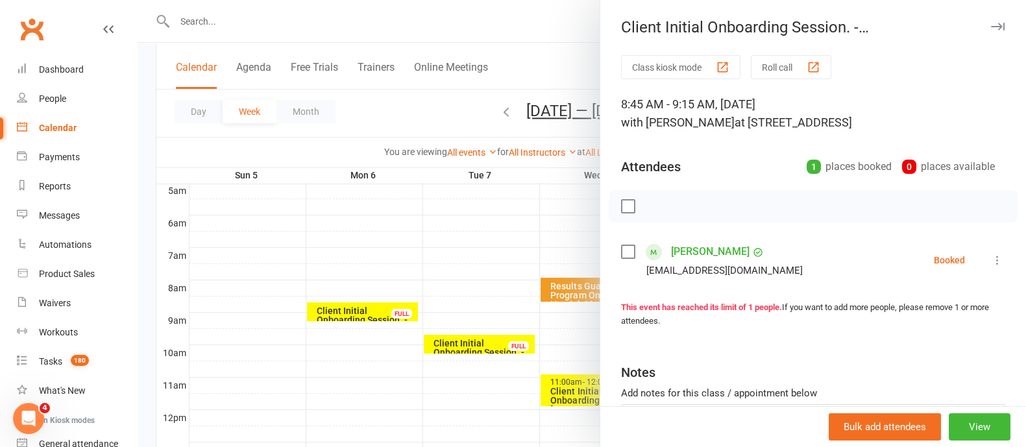
click at [991, 26] on icon "button" at bounding box center [998, 27] width 14 height 8
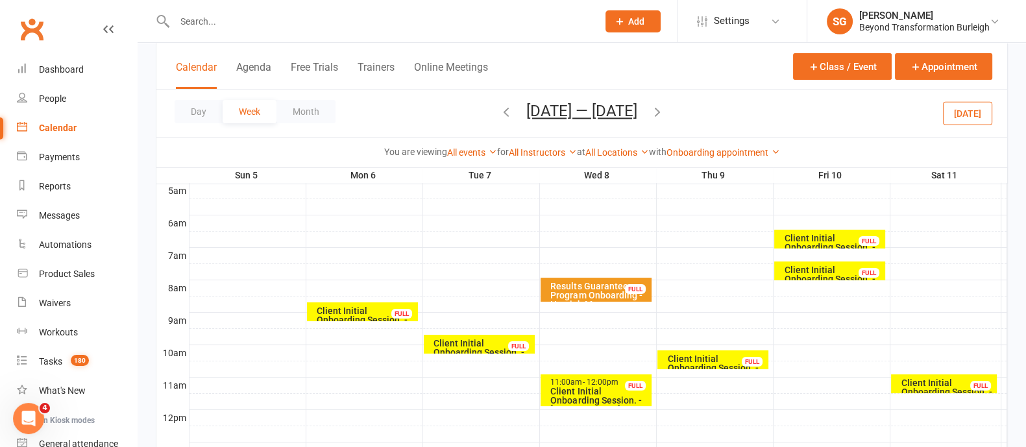
click at [606, 395] on div "Client Initial Onboarding Session. - [PERSON_NAME]..." at bounding box center [599, 400] width 99 height 27
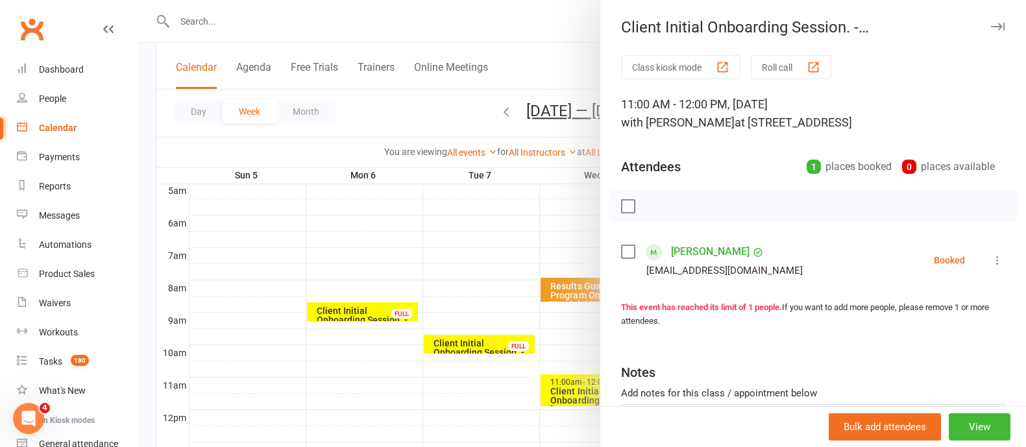
click at [991, 26] on icon "button" at bounding box center [998, 27] width 14 height 8
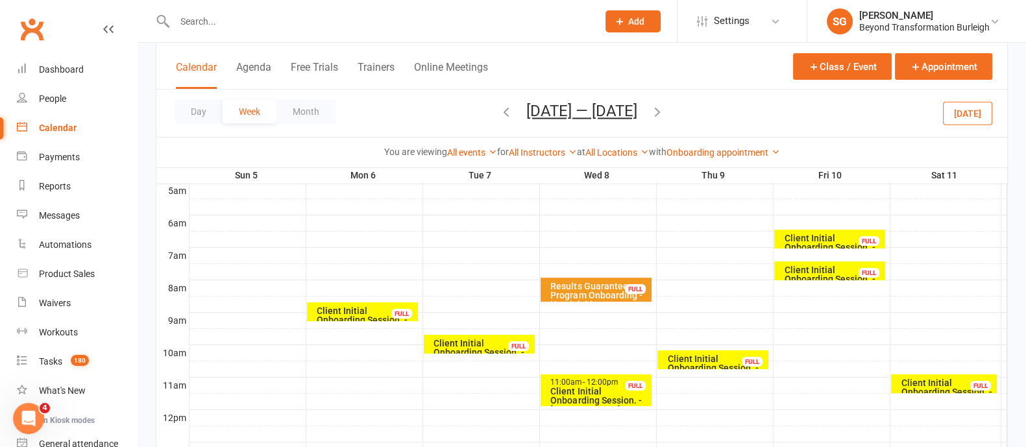
click at [733, 360] on div "Client Initial Onboarding Session. - [PERSON_NAME]..." at bounding box center [716, 367] width 99 height 27
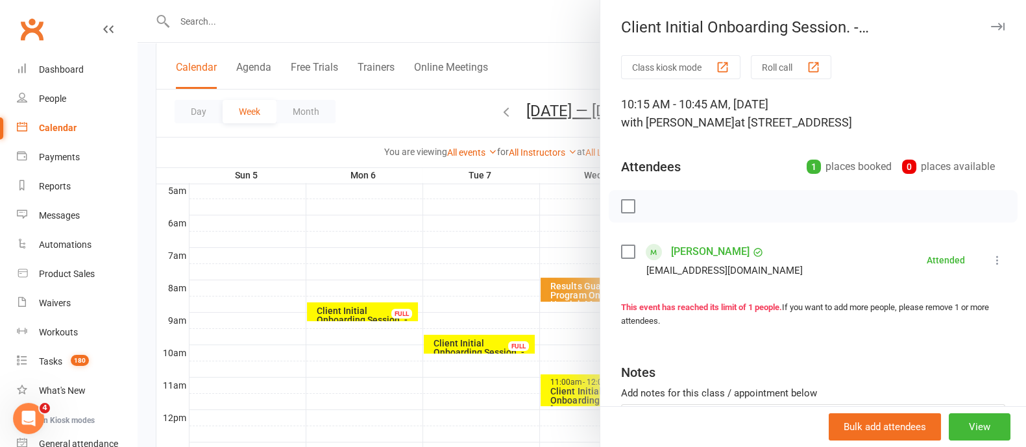
click at [991, 28] on icon "button" at bounding box center [998, 27] width 14 height 8
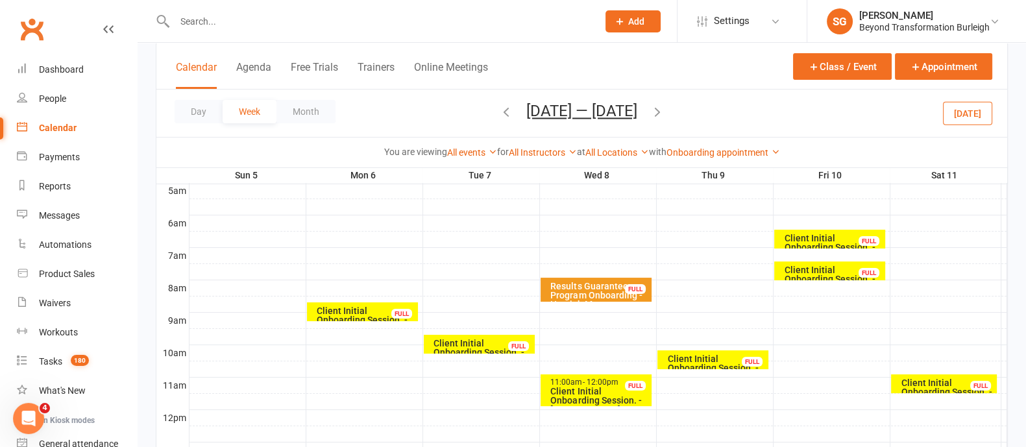
click at [822, 239] on div "Client Initial Onboarding Session. - [PERSON_NAME]" at bounding box center [832, 247] width 99 height 27
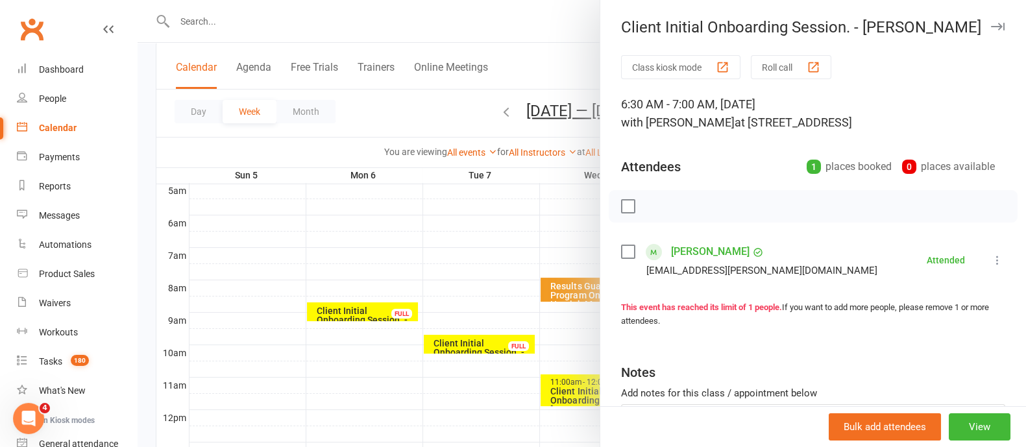
click at [991, 25] on icon "button" at bounding box center [998, 27] width 14 height 8
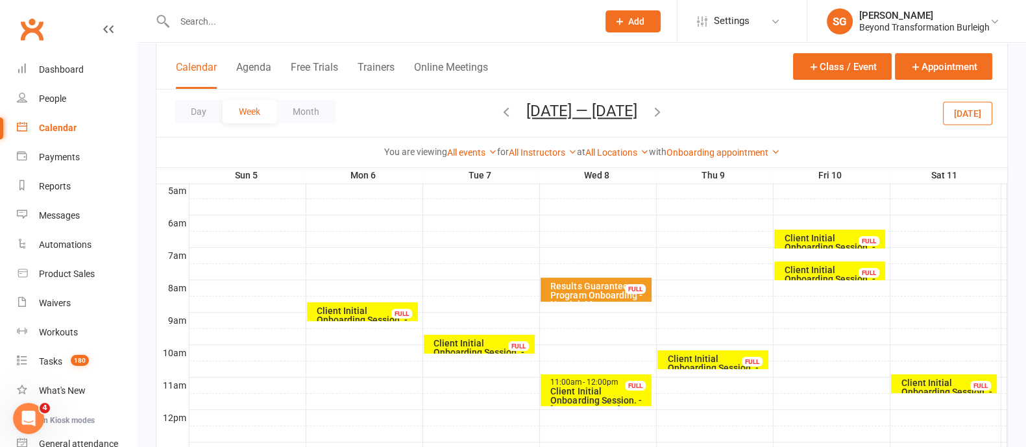
click at [849, 270] on div "Client Initial Onboarding Session. - [PERSON_NAME]" at bounding box center [832, 278] width 99 height 27
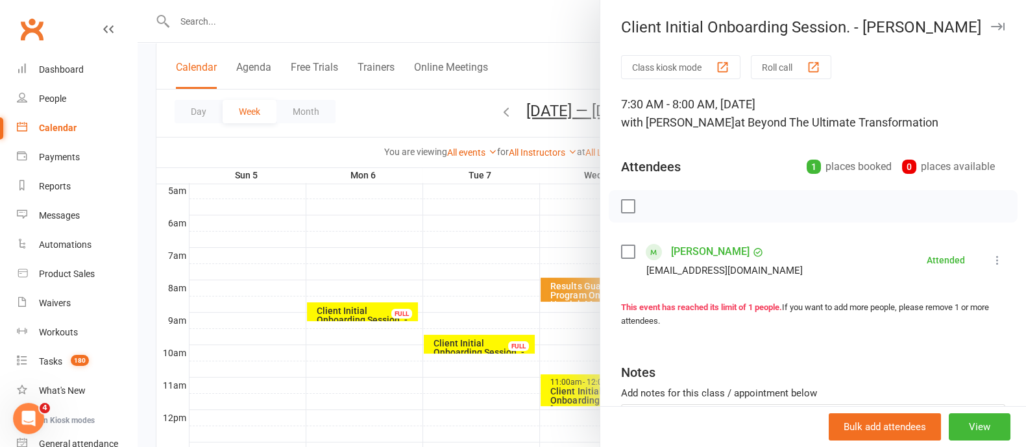
click at [991, 24] on icon "button" at bounding box center [998, 27] width 14 height 8
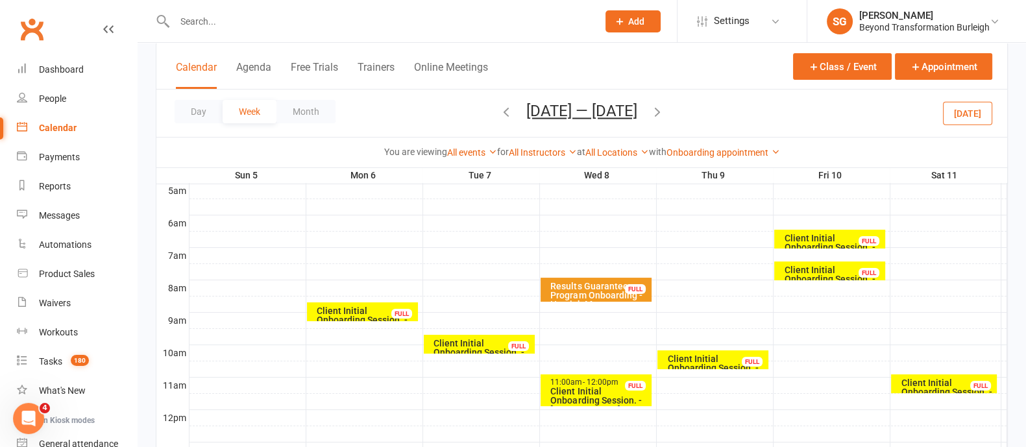
click at [938, 385] on div "Client Initial Onboarding Session. - [PERSON_NAME]..." at bounding box center [946, 391] width 93 height 27
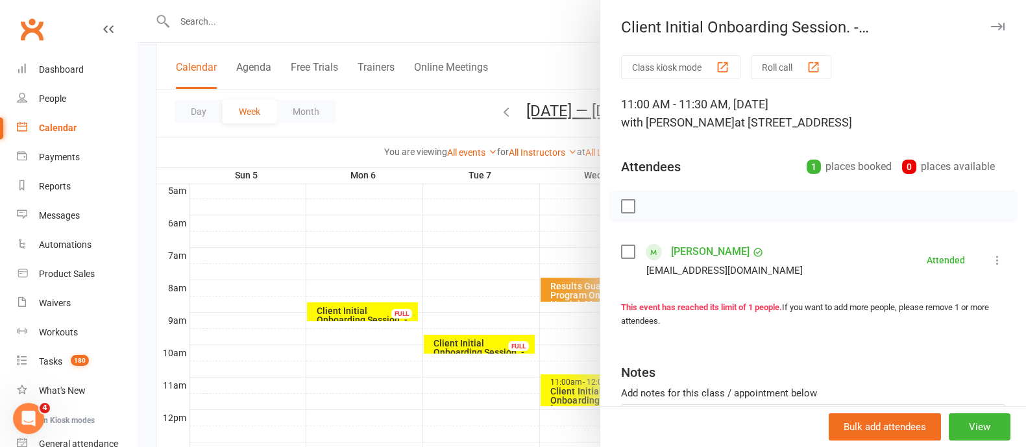
drag, startPoint x: 977, startPoint y: 27, endPoint x: 726, endPoint y: 182, distance: 295.2
click at [991, 27] on icon "button" at bounding box center [998, 27] width 14 height 8
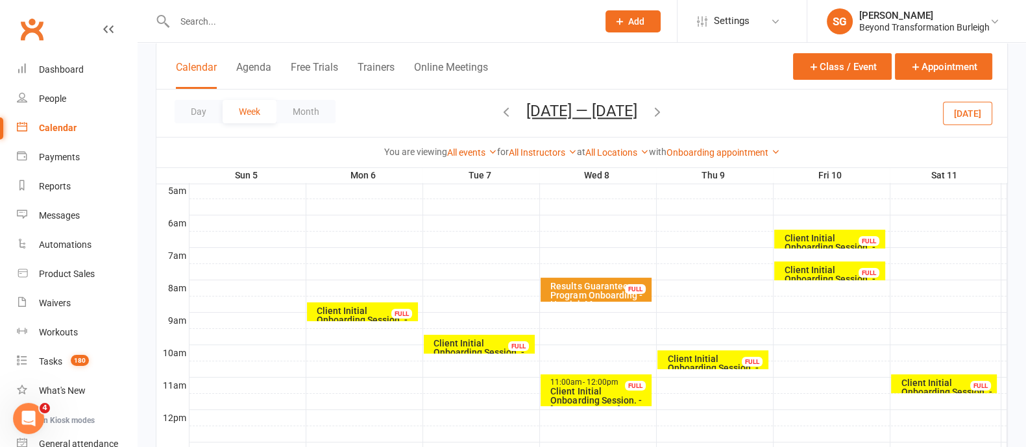
click at [377, 314] on div "Client Initial Onboarding Session. - [PERSON_NAME]..." at bounding box center [365, 319] width 99 height 27
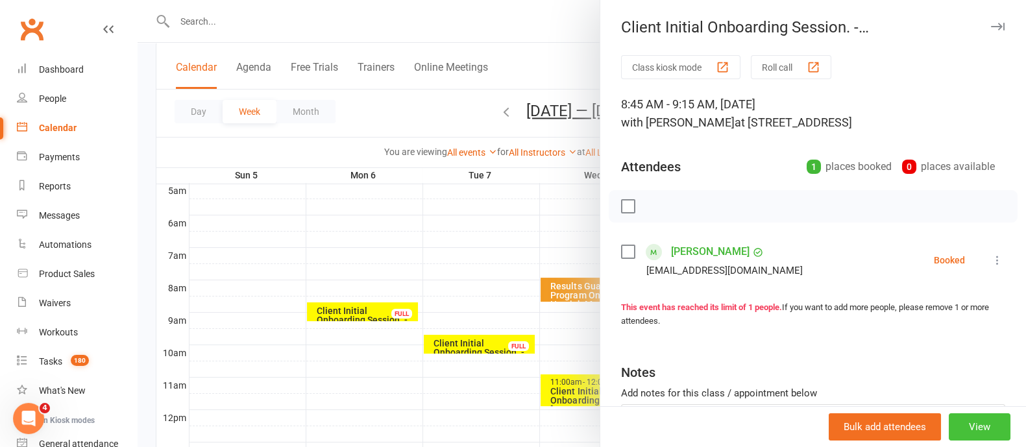
click at [949, 420] on button "View" at bounding box center [980, 426] width 62 height 27
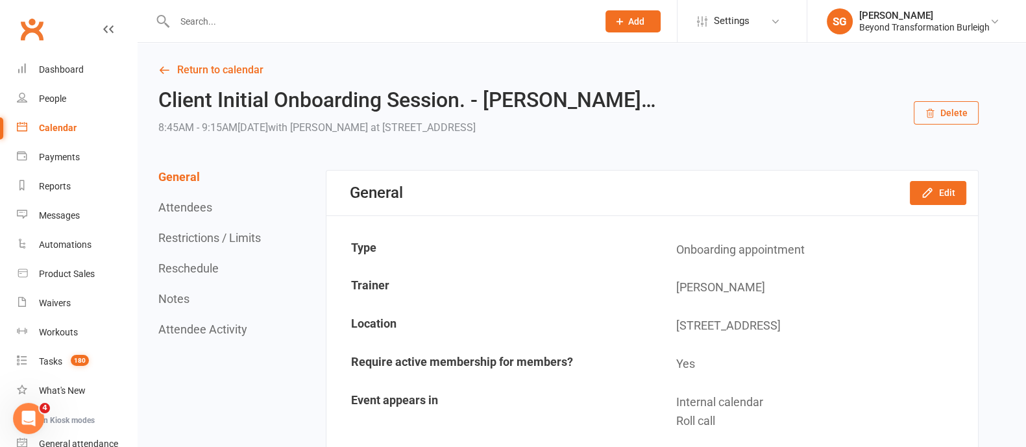
click at [946, 114] on button "Delete" at bounding box center [946, 112] width 65 height 23
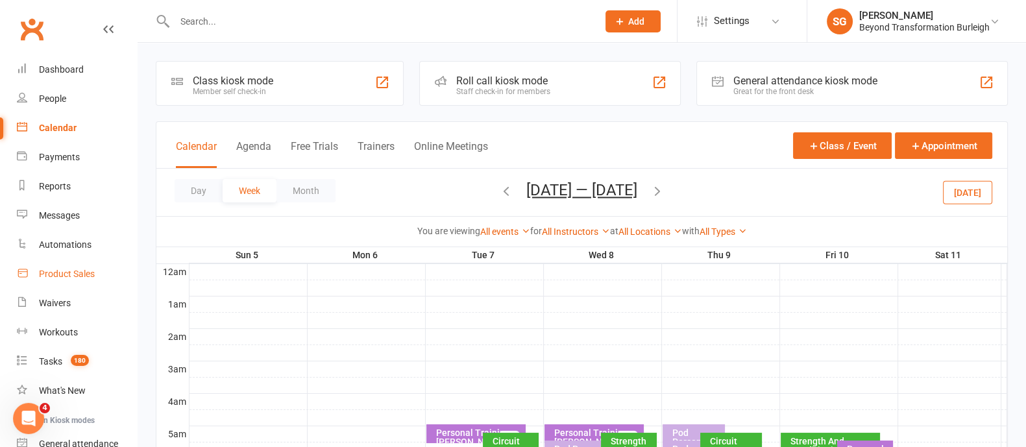
click at [84, 260] on link "Product Sales" at bounding box center [77, 274] width 120 height 29
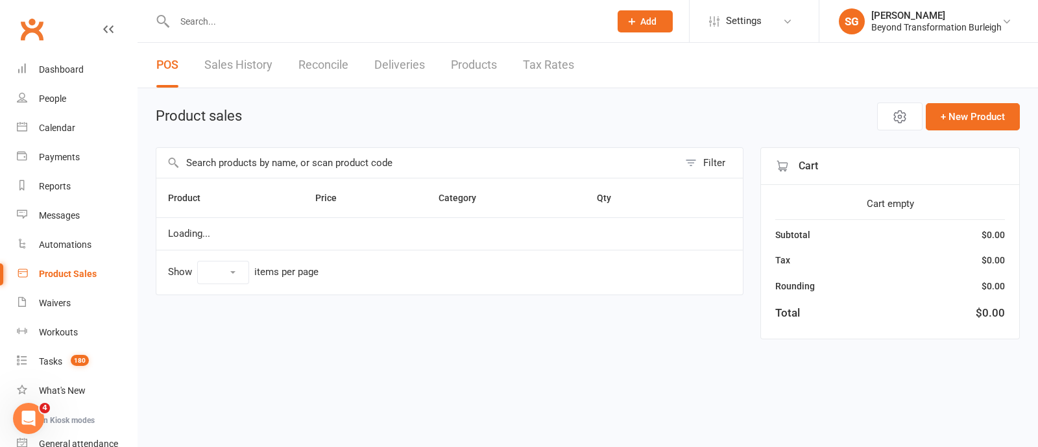
select select "100"
click at [295, 167] on input "text" at bounding box center [417, 163] width 522 height 30
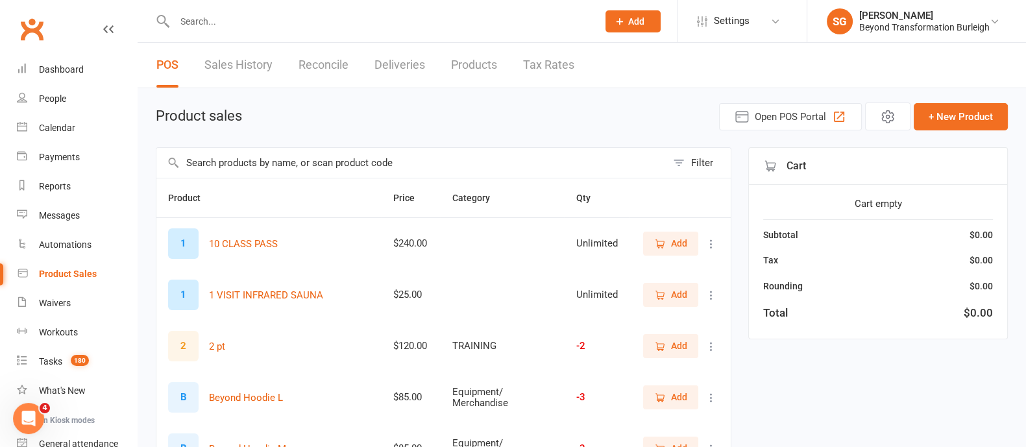
click at [273, 66] on div "POS Sales History Reconcile Deliveries Products Tax Rates" at bounding box center [366, 65] width 456 height 45
click at [273, 56] on div "POS Sales History Reconcile Deliveries Products Tax Rates" at bounding box center [366, 65] width 456 height 45
click at [261, 62] on link "Sales History" at bounding box center [238, 65] width 68 height 45
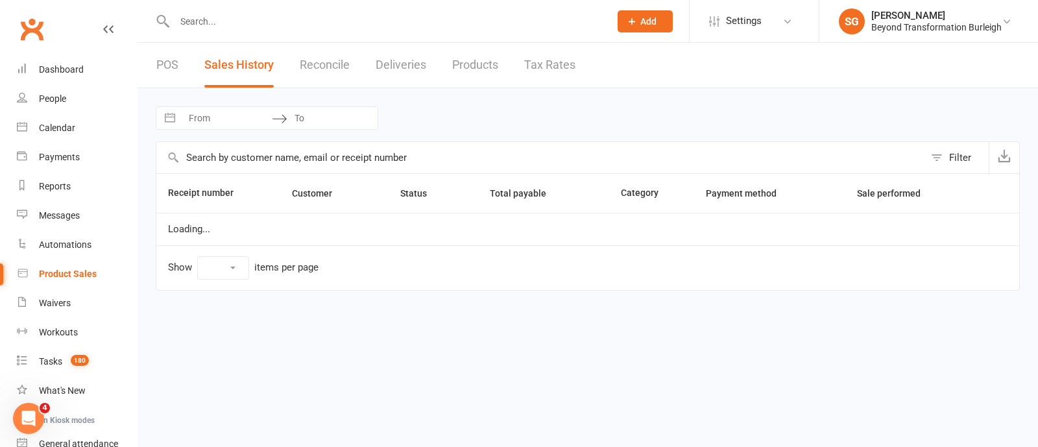
select select "100"
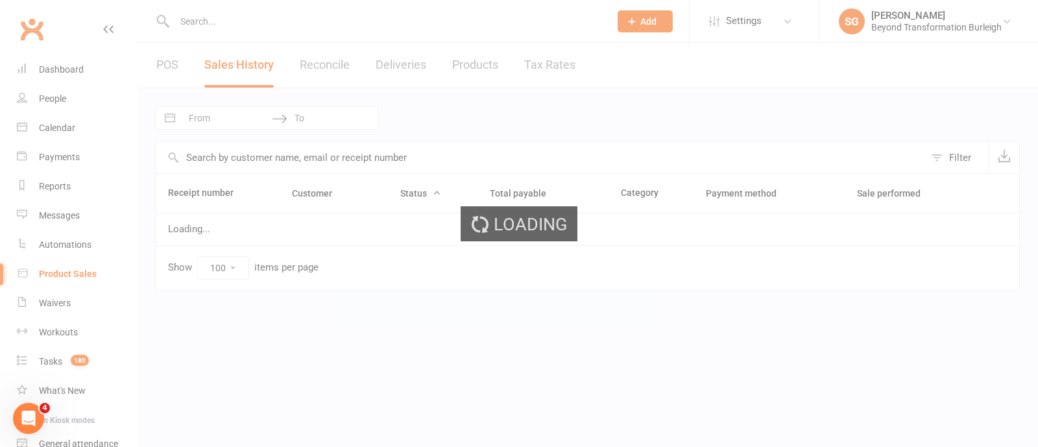
click at [258, 117] on div "Loading" at bounding box center [519, 223] width 1038 height 447
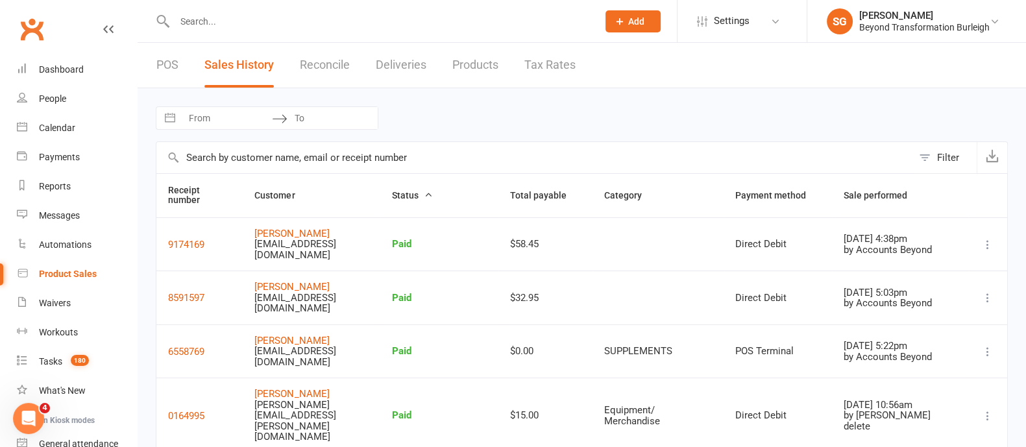
click at [258, 117] on input "From" at bounding box center [227, 118] width 90 height 22
select select "8"
select select "2025"
select select "9"
select select "2025"
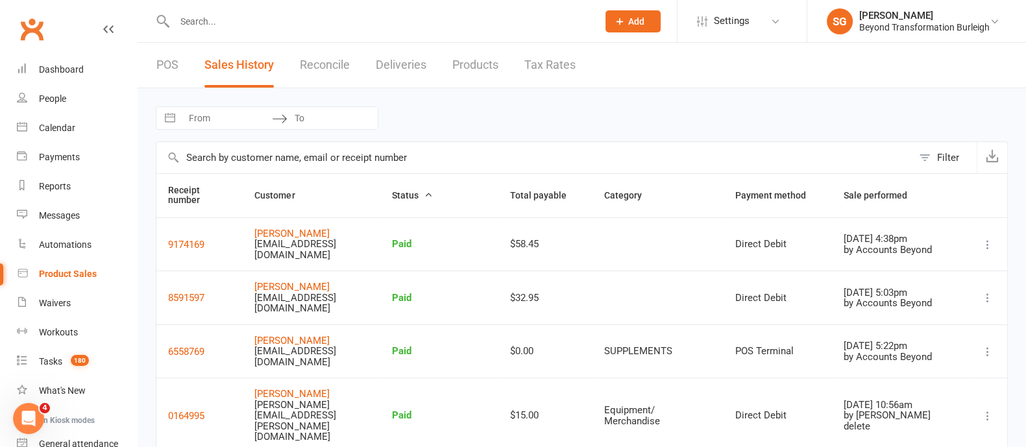
select select "10"
select select "2025"
select select "11"
select select "2025"
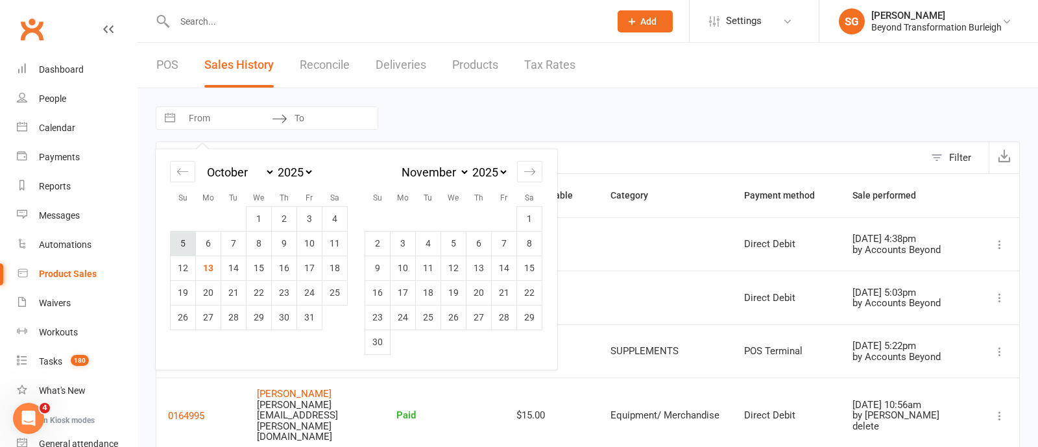
click at [182, 245] on td "5" at bounding box center [183, 243] width 25 height 25
type input "[DATE]"
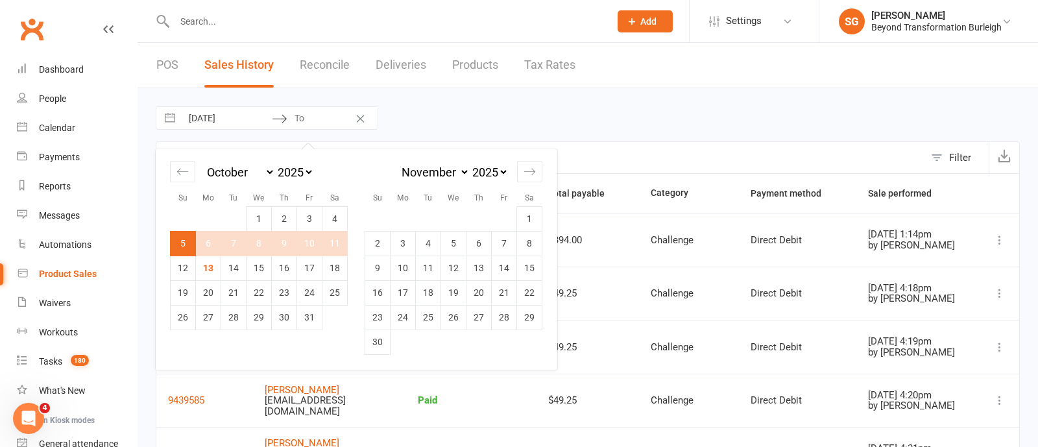
click at [336, 241] on td "11" at bounding box center [335, 243] width 25 height 25
type input "[DATE]"
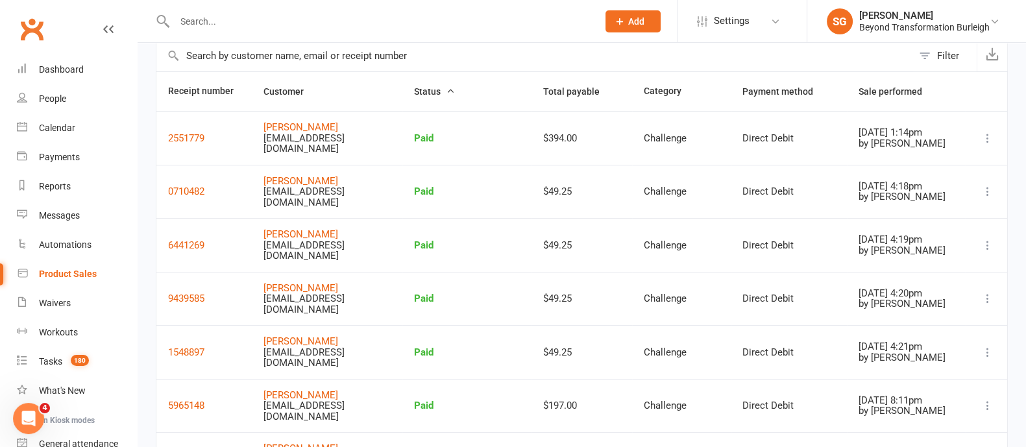
scroll to position [80, 0]
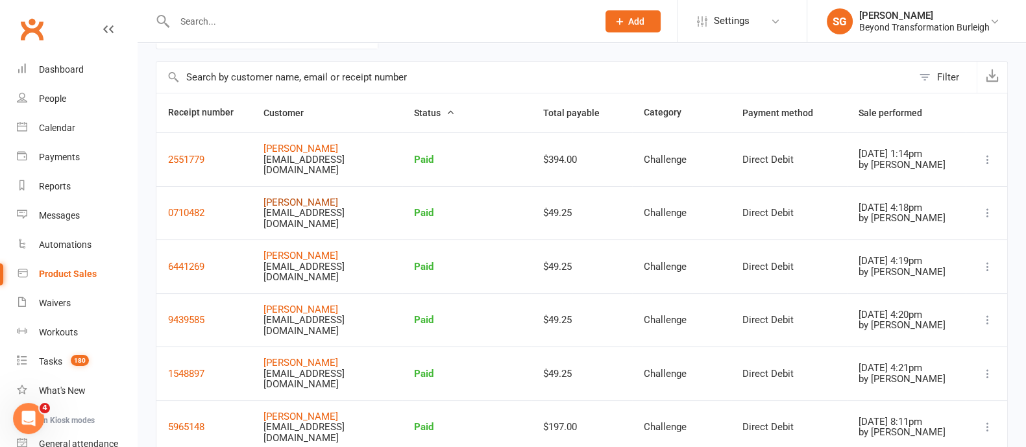
click at [288, 197] on link "[PERSON_NAME]" at bounding box center [300, 203] width 75 height 12
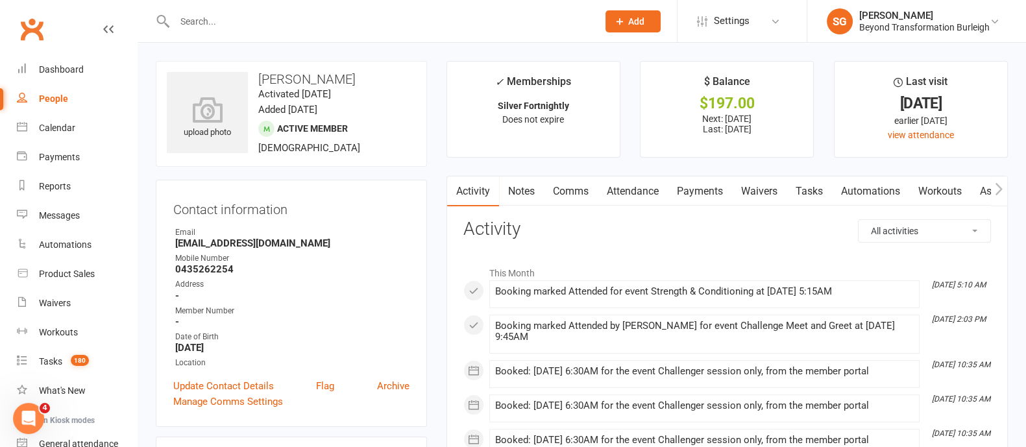
click at [695, 184] on link "Payments" at bounding box center [700, 192] width 64 height 30
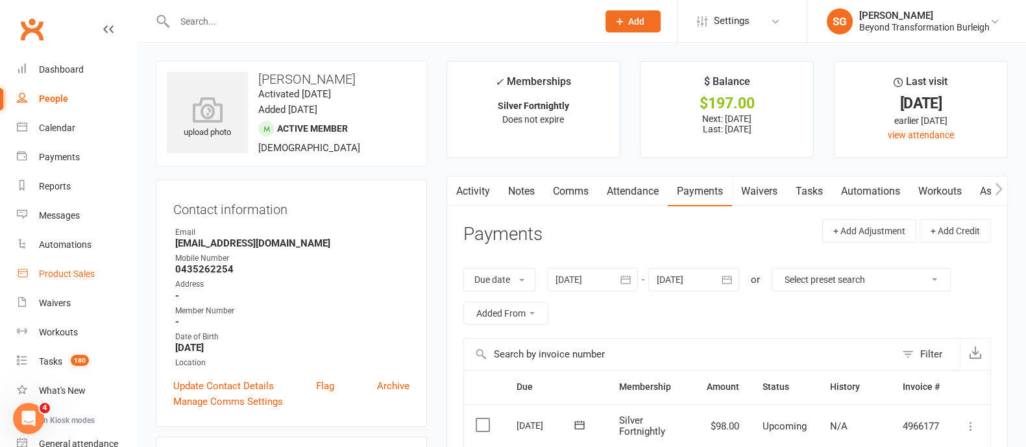
click at [78, 271] on div "Product Sales" at bounding box center [67, 274] width 56 height 10
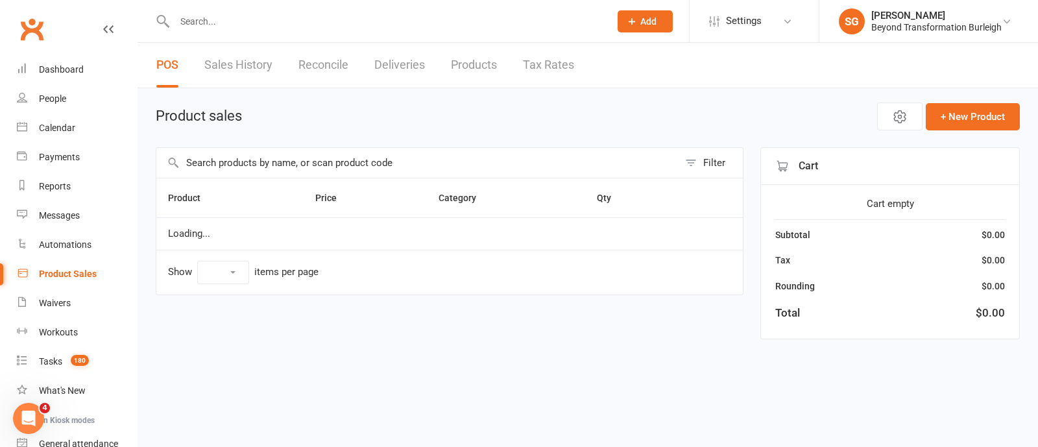
select select "100"
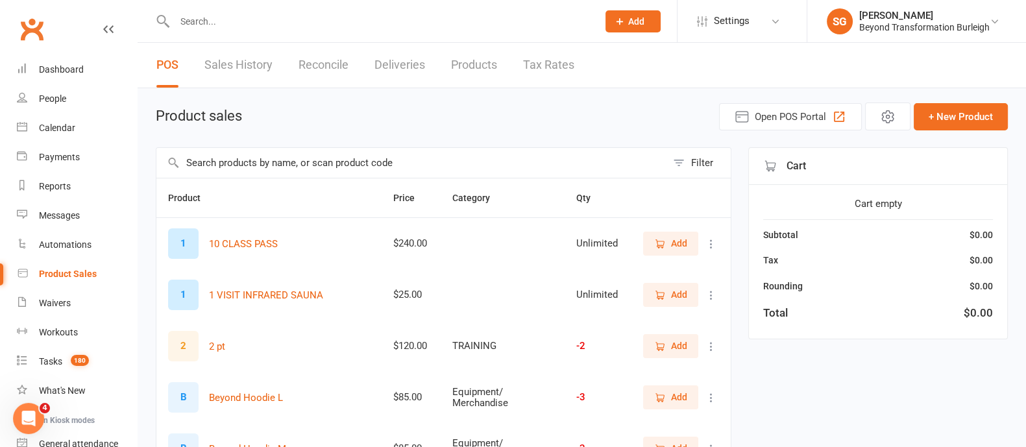
click at [234, 67] on link "Sales History" at bounding box center [238, 65] width 68 height 45
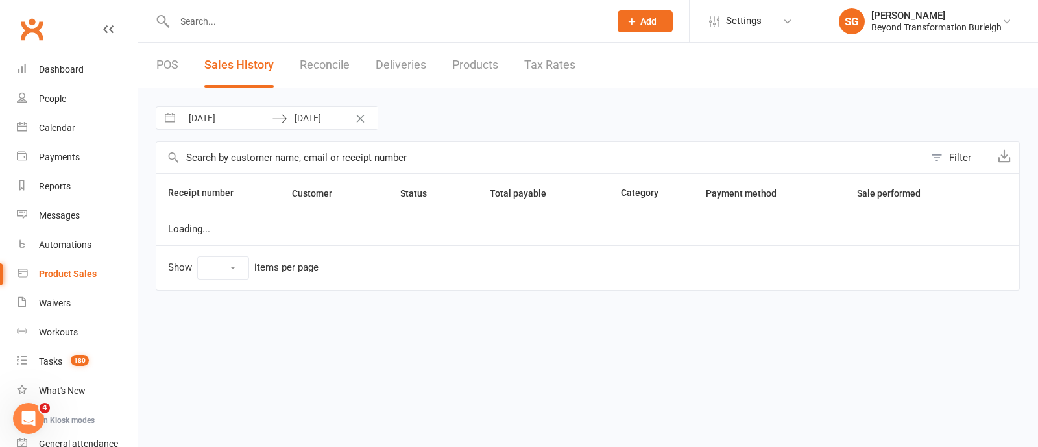
select select "100"
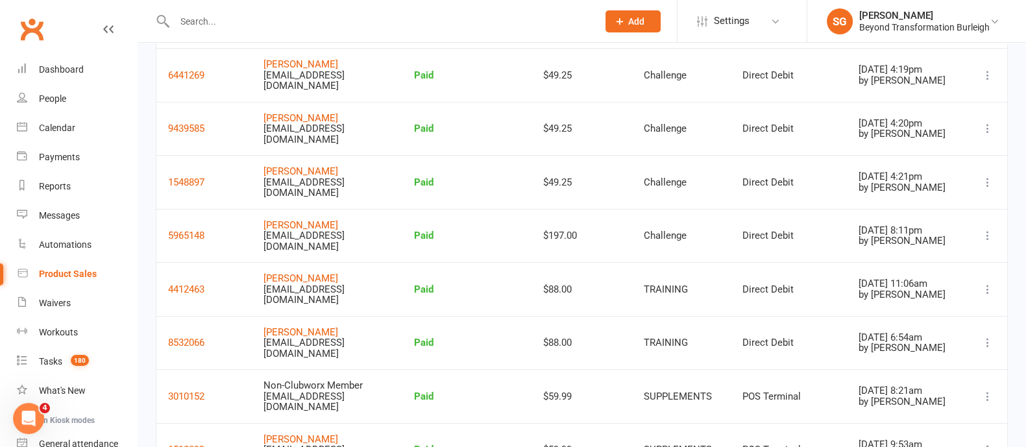
scroll to position [434, 0]
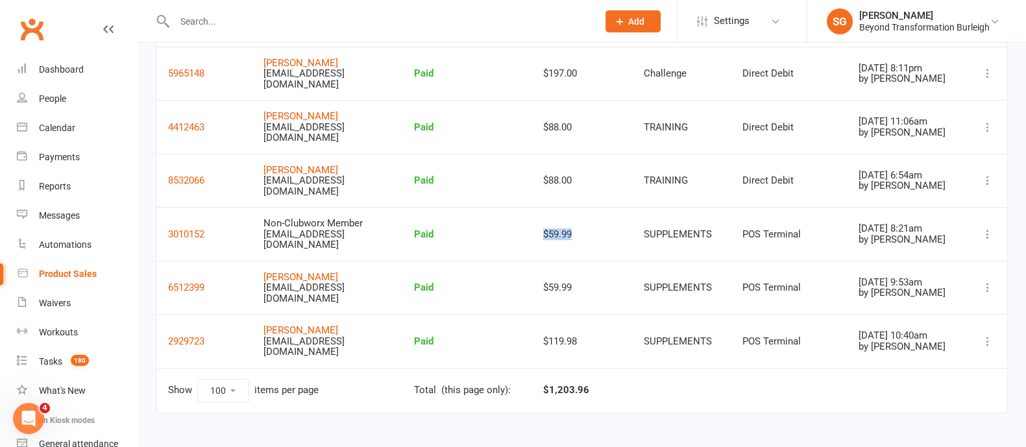
drag, startPoint x: 534, startPoint y: 225, endPoint x: 582, endPoint y: 252, distance: 54.9
click at [582, 252] on td "$59.99" at bounding box center [582, 234] width 101 height 54
click at [56, 137] on link "Calendar" at bounding box center [77, 128] width 120 height 29
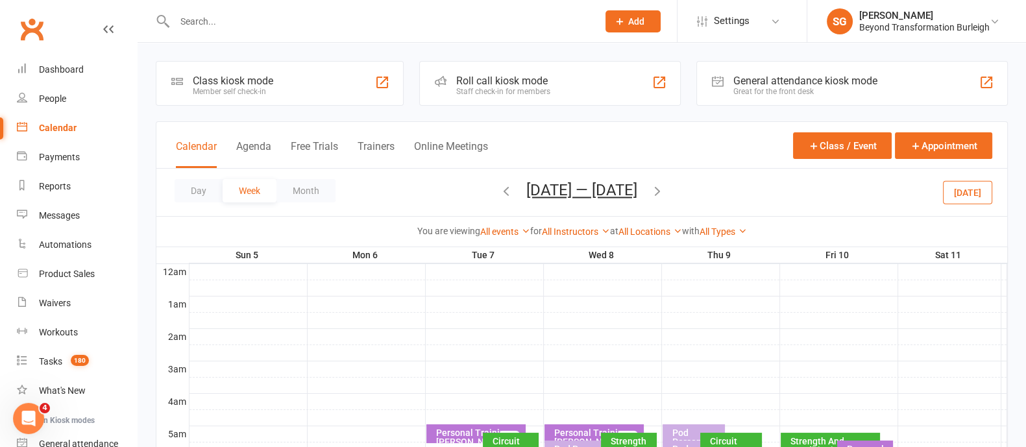
click at [659, 189] on icon "button" at bounding box center [657, 191] width 14 height 14
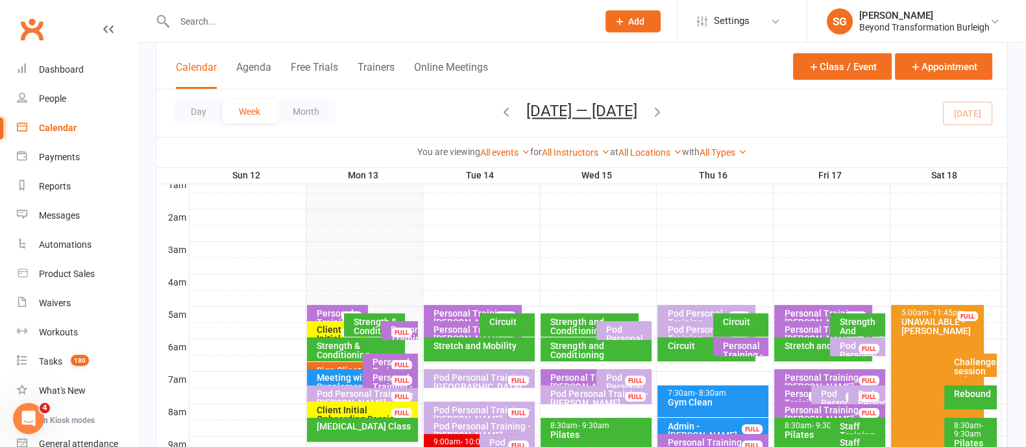
scroll to position [243, 0]
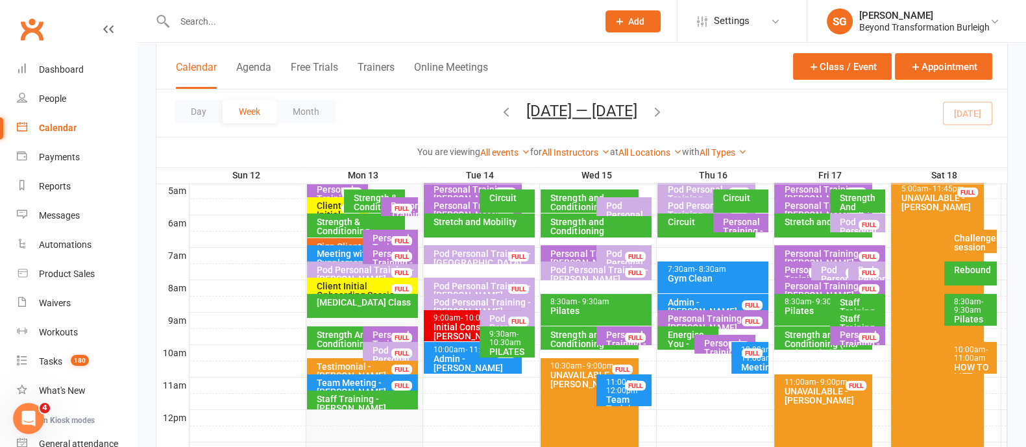
click at [359, 302] on div "[MEDICAL_DATA] Class" at bounding box center [365, 302] width 99 height 9
